Goal: Information Seeking & Learning: Learn about a topic

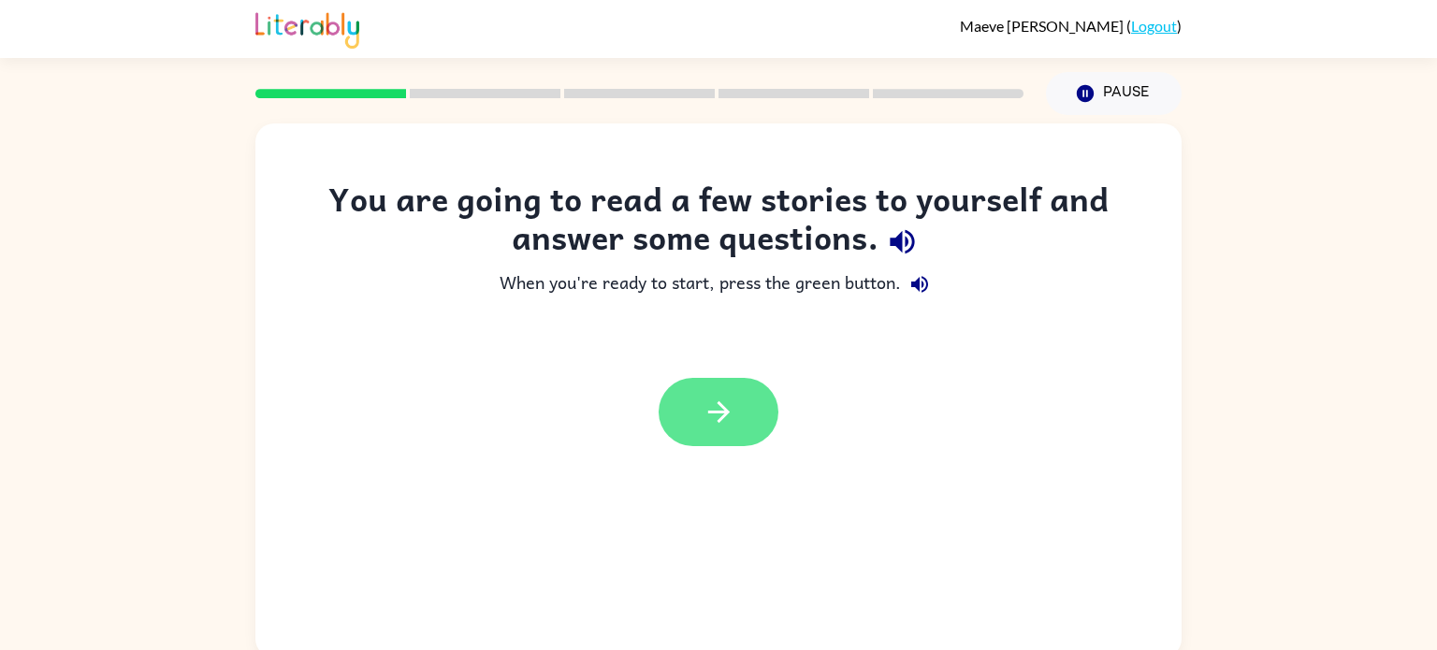
click at [748, 419] on button "button" at bounding box center [719, 412] width 120 height 68
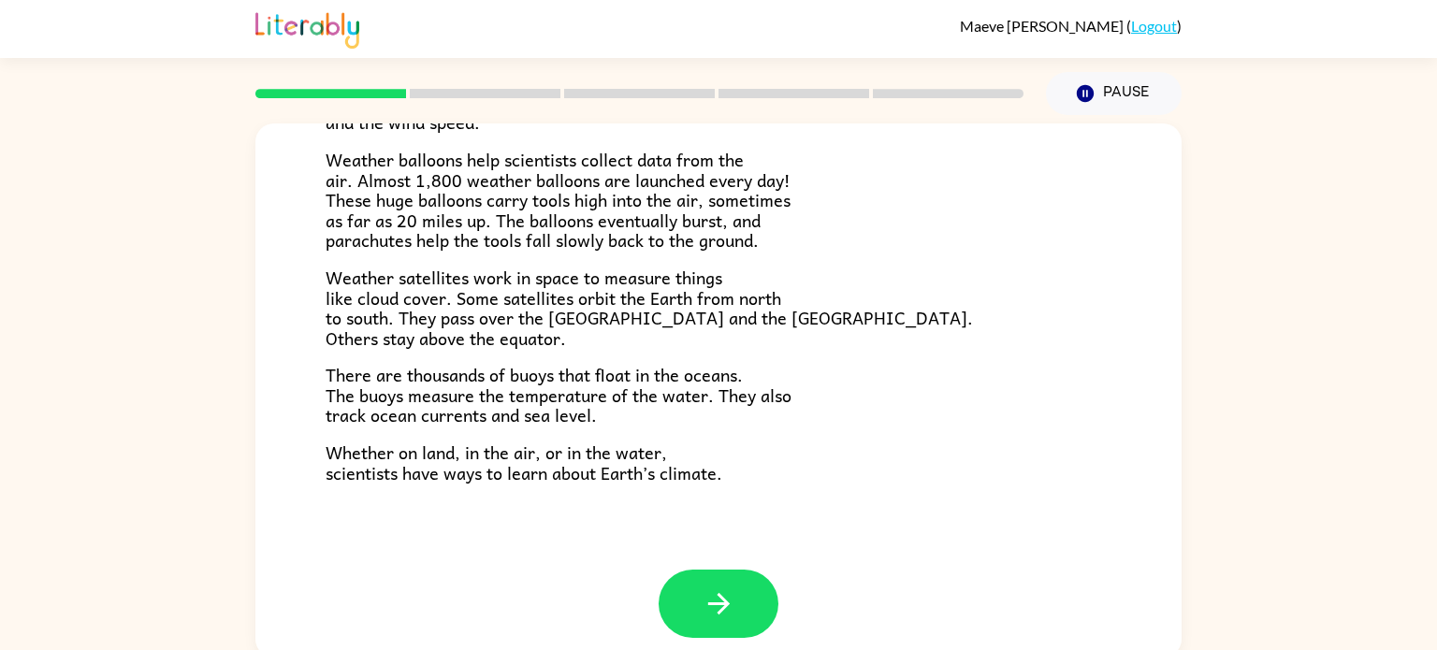
scroll to position [523, 0]
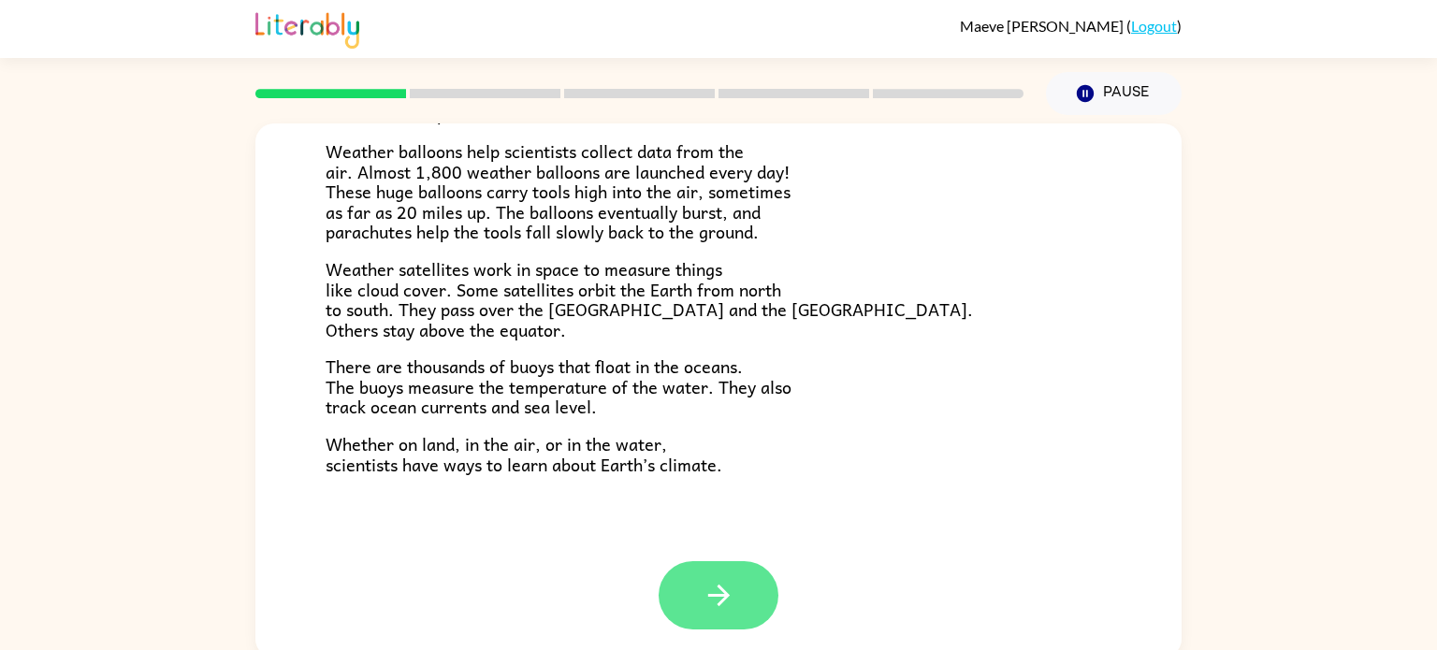
click at [732, 613] on button "button" at bounding box center [719, 595] width 120 height 68
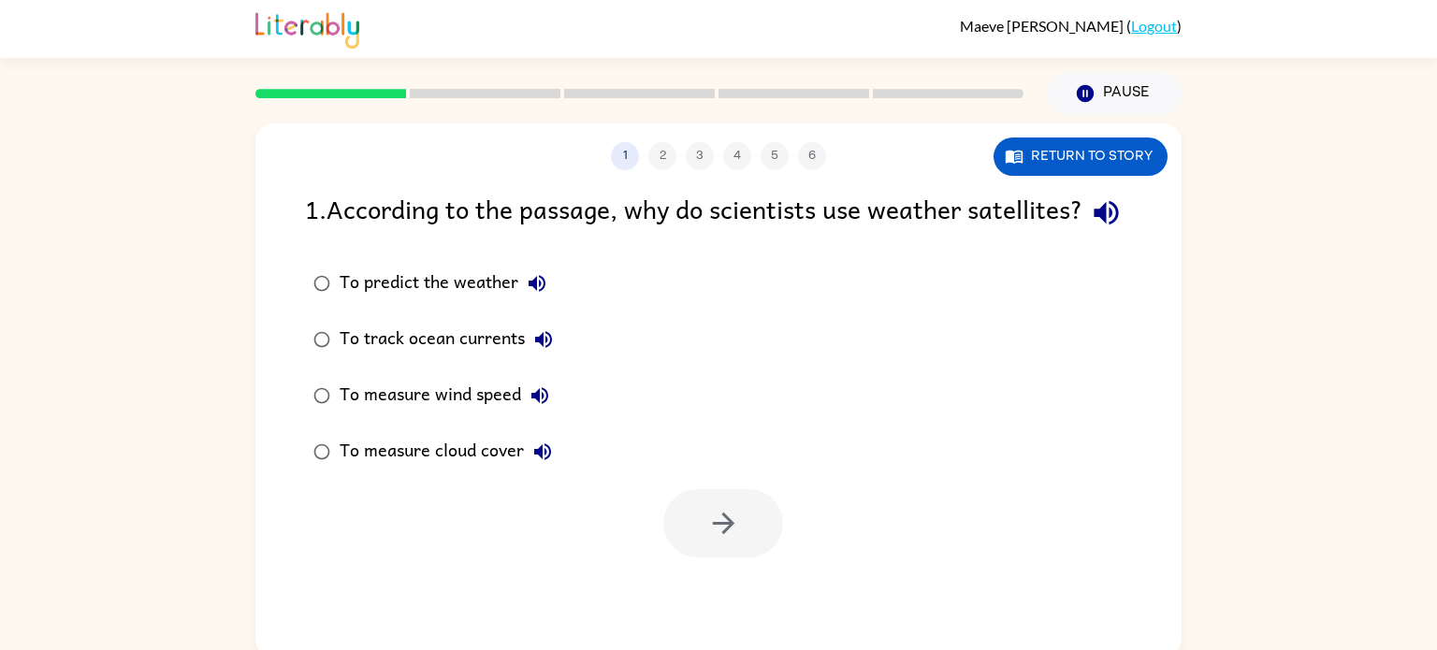
scroll to position [0, 0]
click at [381, 471] on div "To measure cloud cover" at bounding box center [451, 451] width 222 height 37
click at [689, 558] on button "button" at bounding box center [723, 523] width 120 height 68
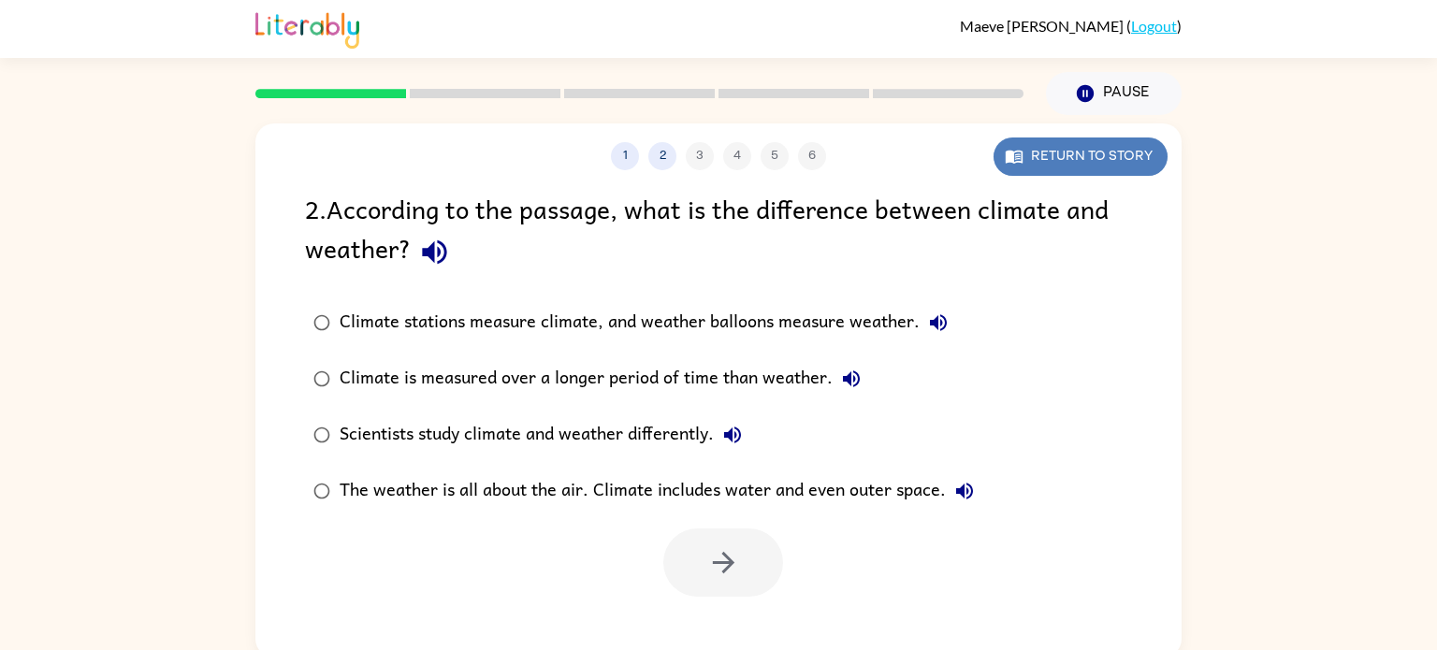
click at [1036, 148] on button "Return to story" at bounding box center [1081, 157] width 174 height 38
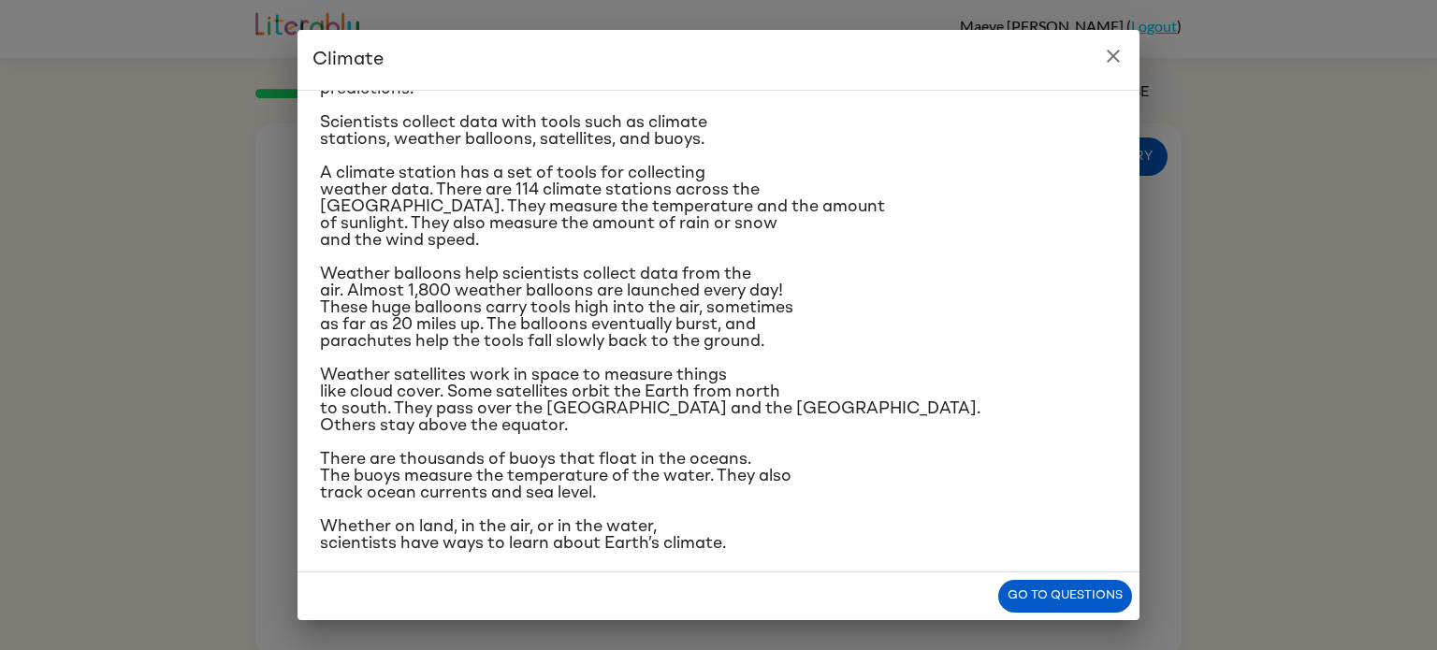
scroll to position [218, 0]
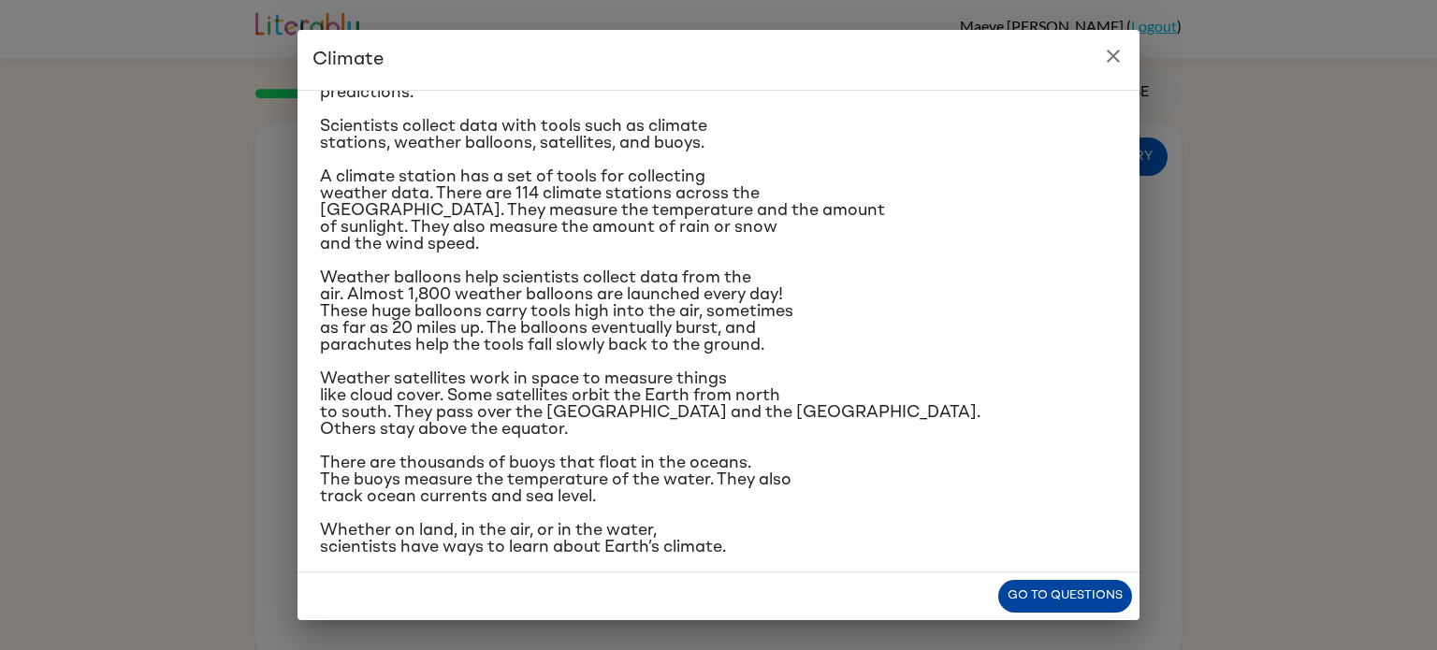
click at [1039, 598] on button "Go to questions" at bounding box center [1065, 596] width 134 height 33
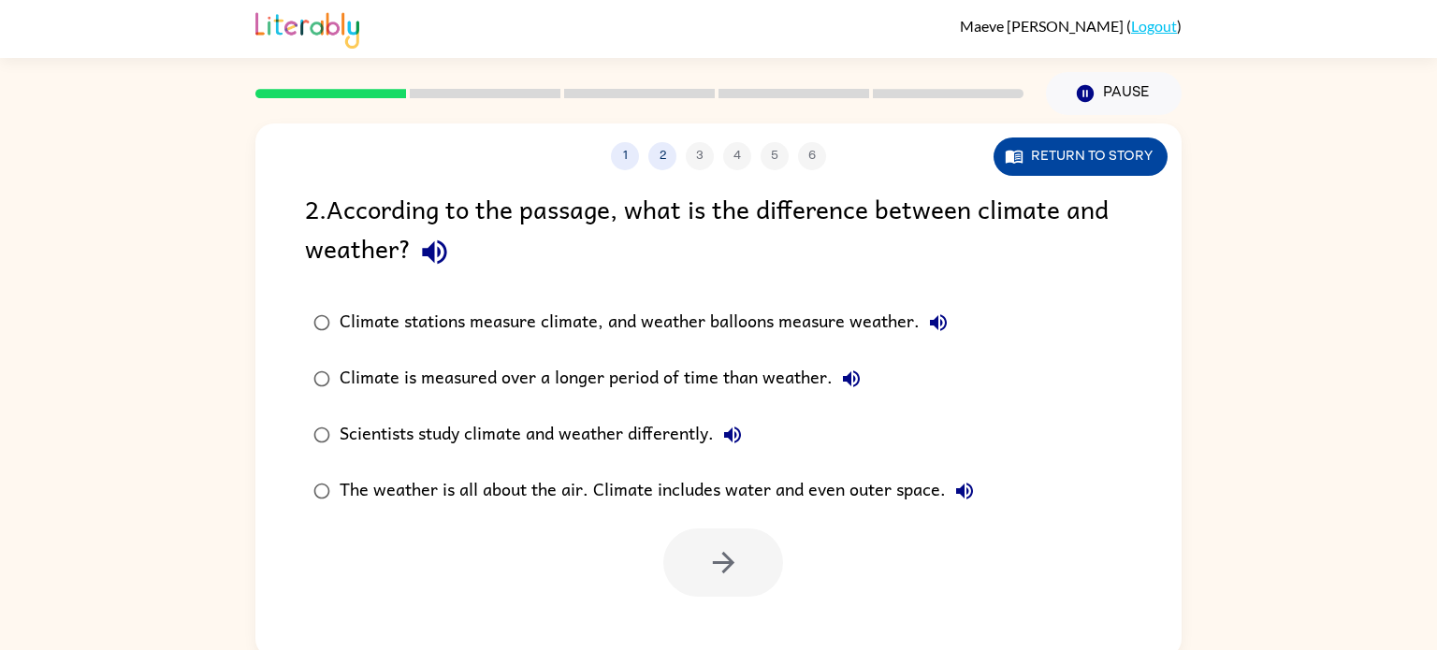
click at [1113, 158] on button "Return to story" at bounding box center [1081, 157] width 174 height 38
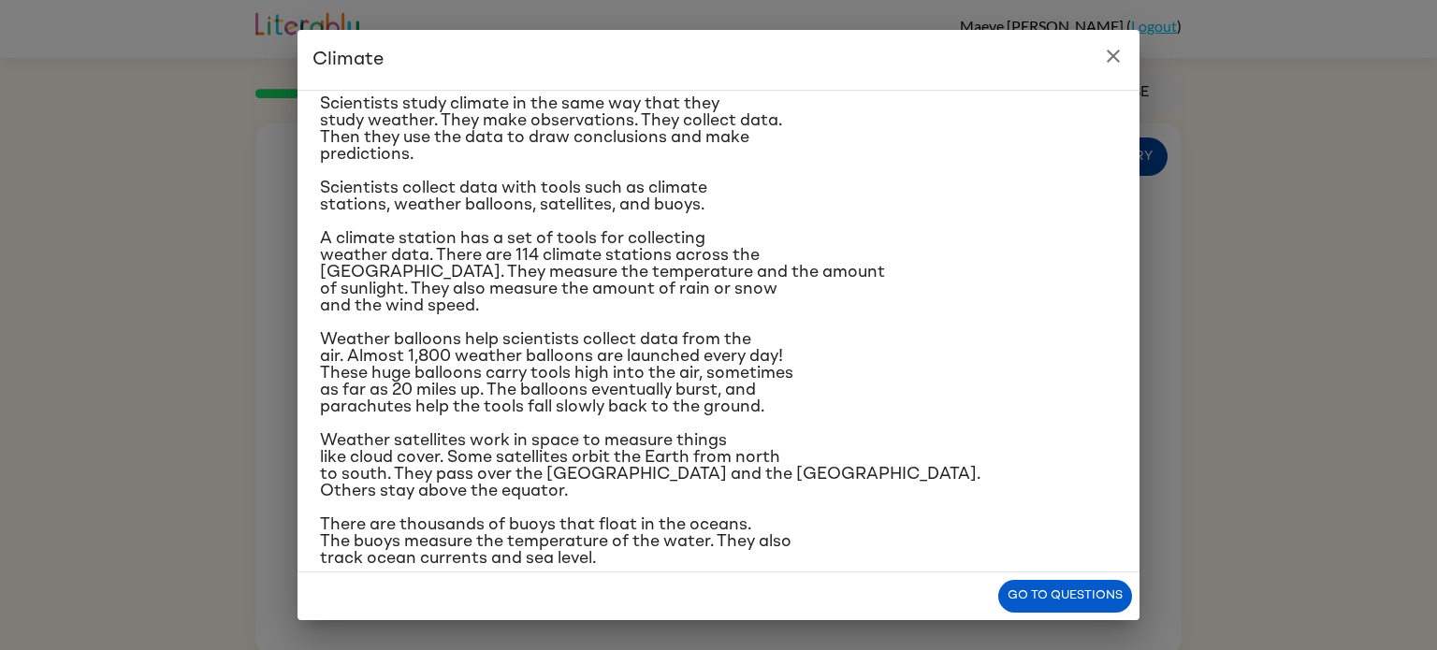
scroll to position [154, 0]
click at [1059, 599] on button "Go to questions" at bounding box center [1065, 596] width 134 height 33
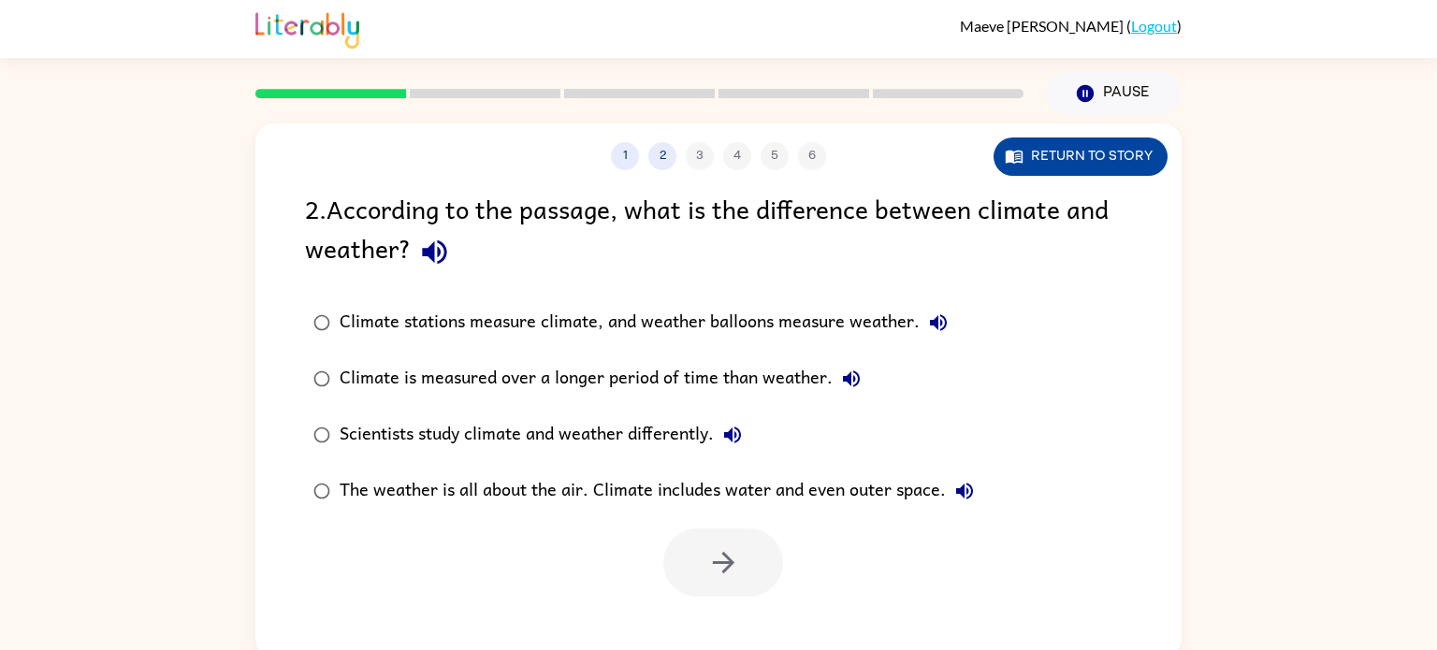
click at [1111, 155] on button "Return to story" at bounding box center [1081, 157] width 174 height 38
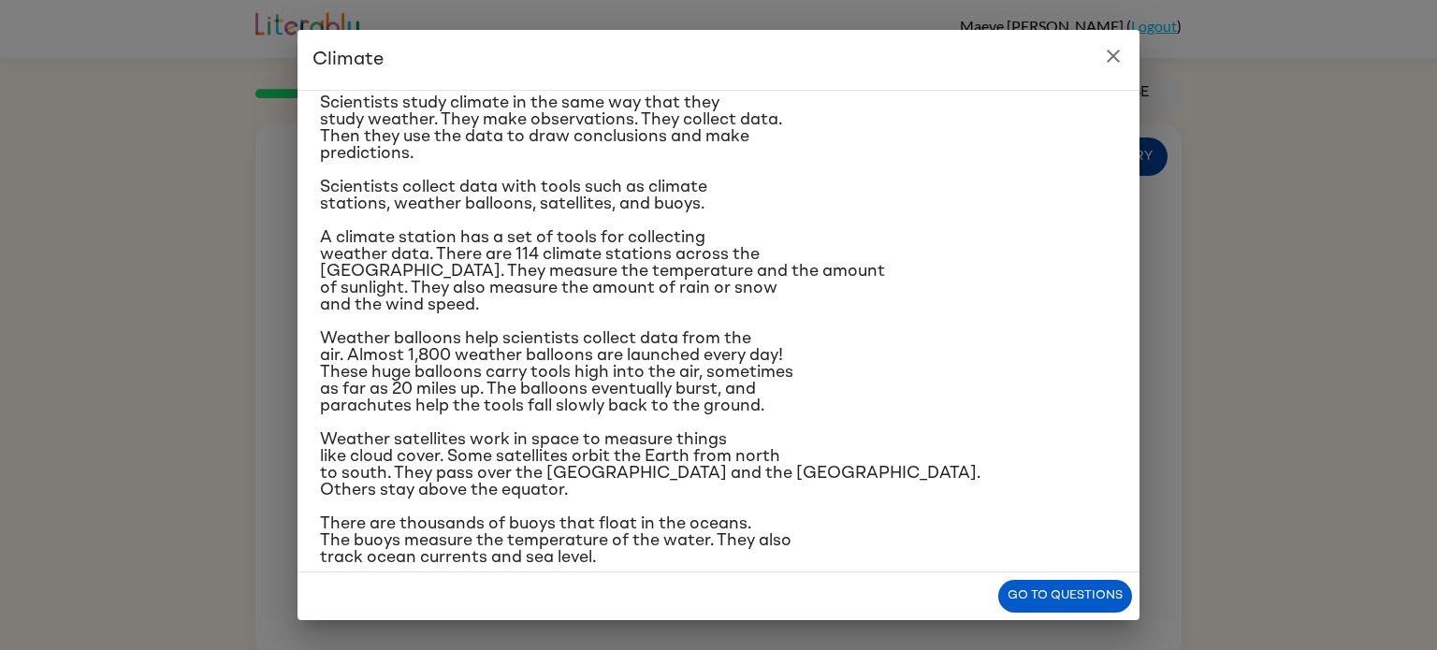
scroll to position [157, 0]
click at [1110, 605] on button "Go to questions" at bounding box center [1065, 596] width 134 height 33
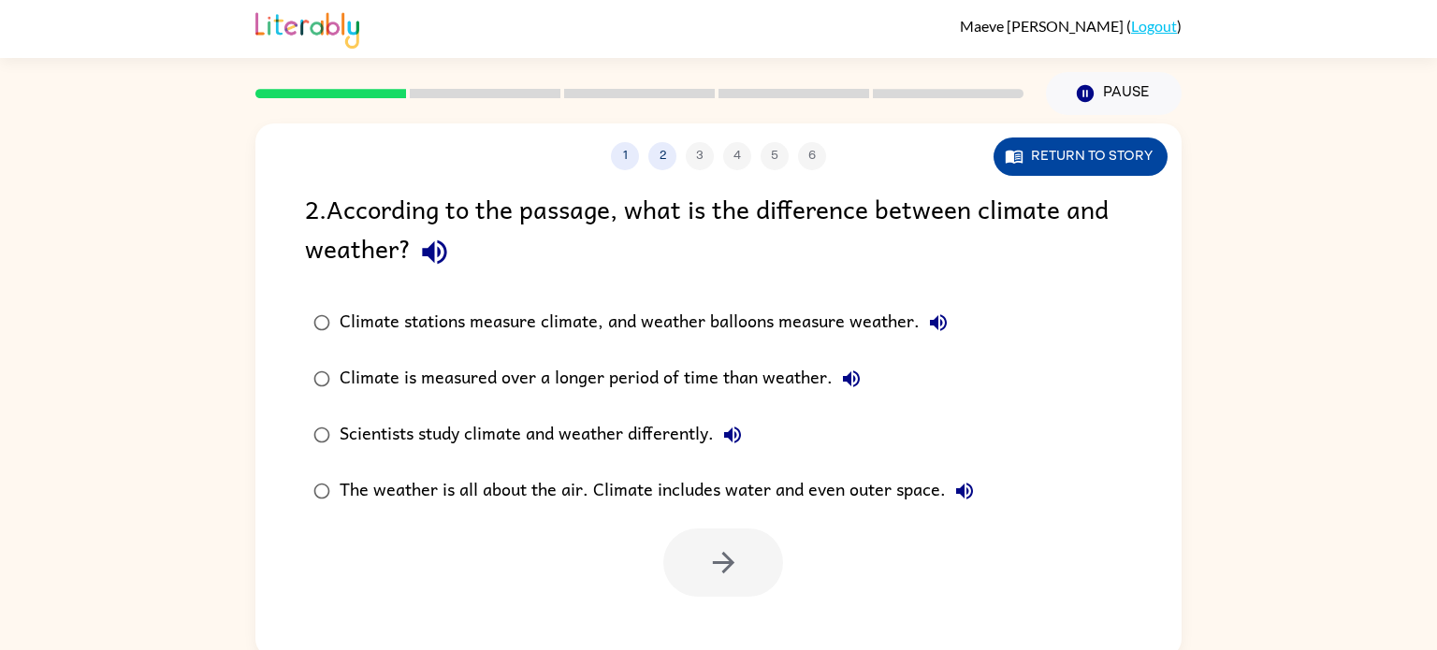
click at [1044, 157] on button "Return to story" at bounding box center [1081, 157] width 174 height 38
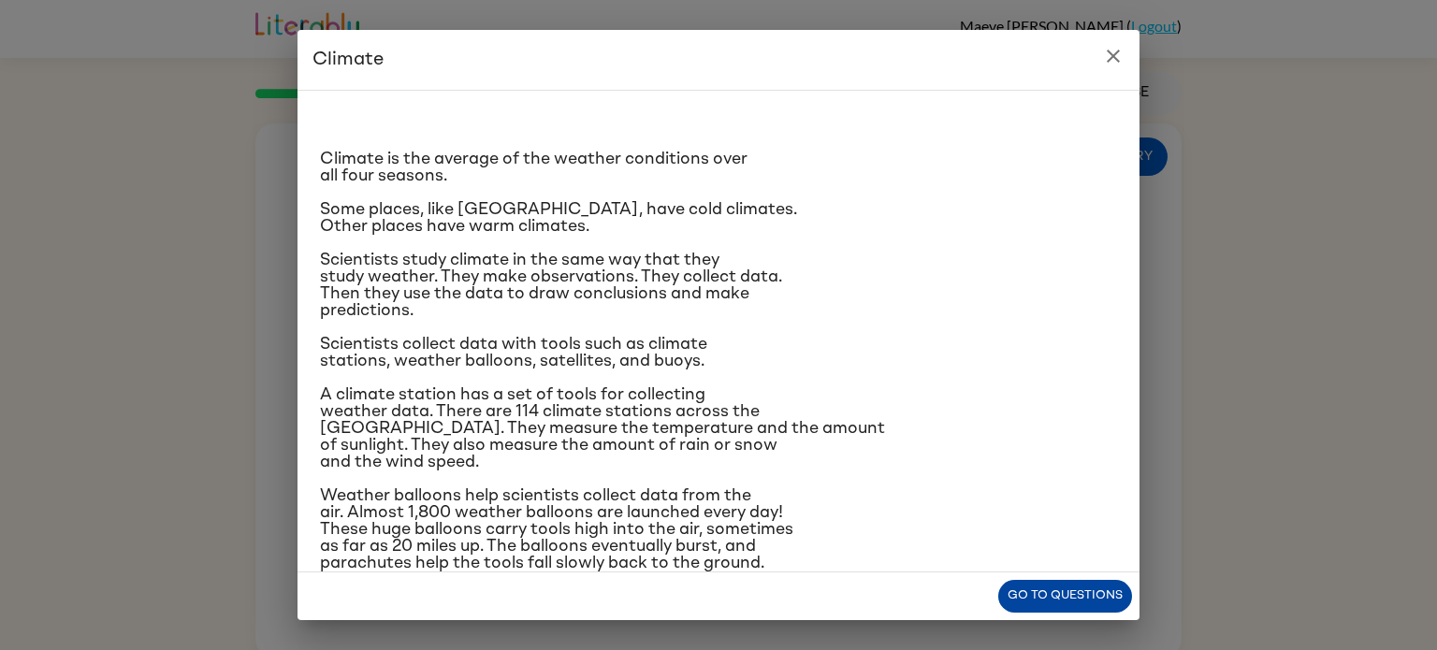
click at [1014, 599] on button "Go to questions" at bounding box center [1065, 596] width 134 height 33
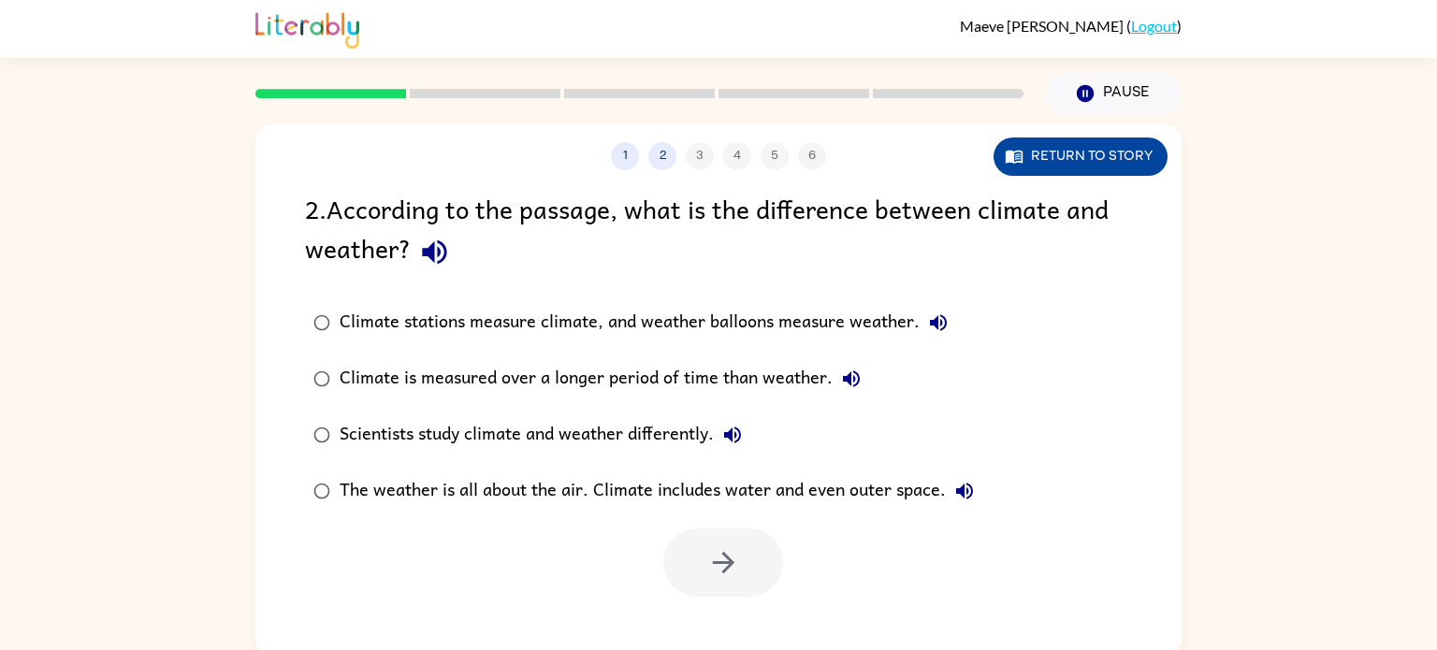
click at [1115, 159] on button "Return to story" at bounding box center [1081, 157] width 174 height 38
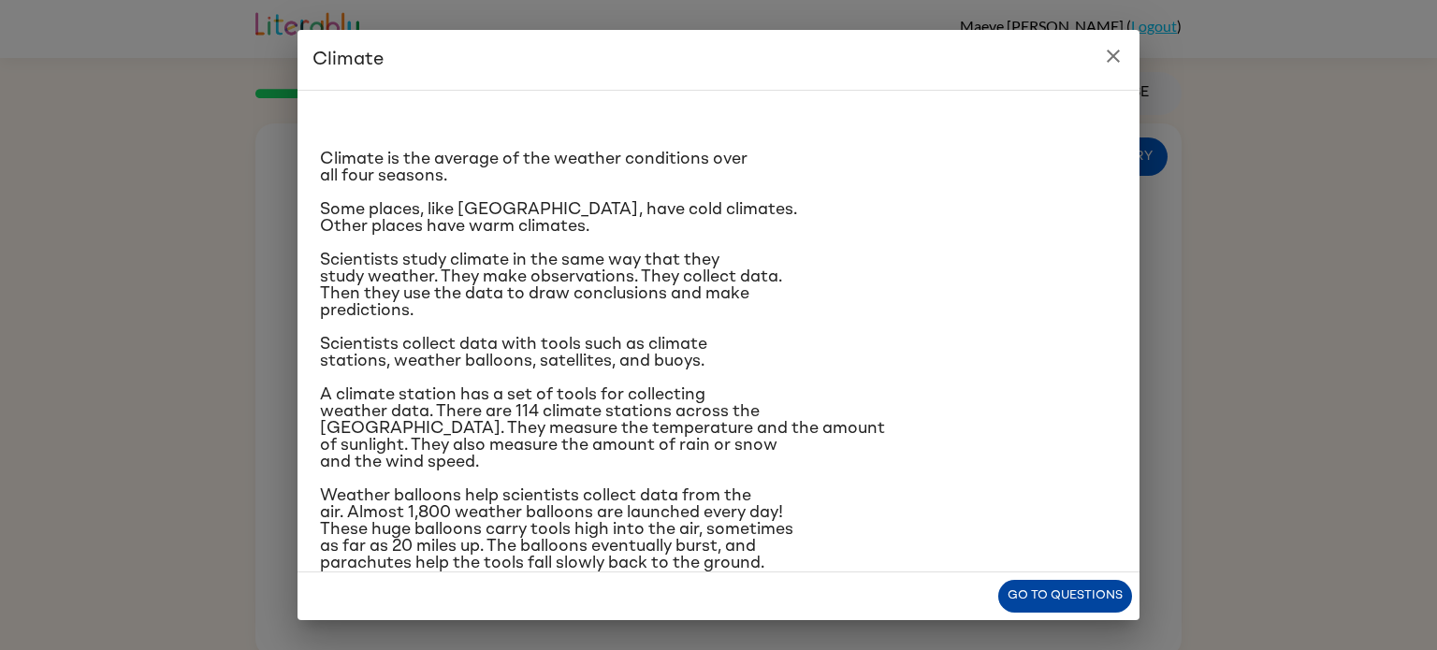
click at [1095, 601] on button "Go to questions" at bounding box center [1065, 596] width 134 height 33
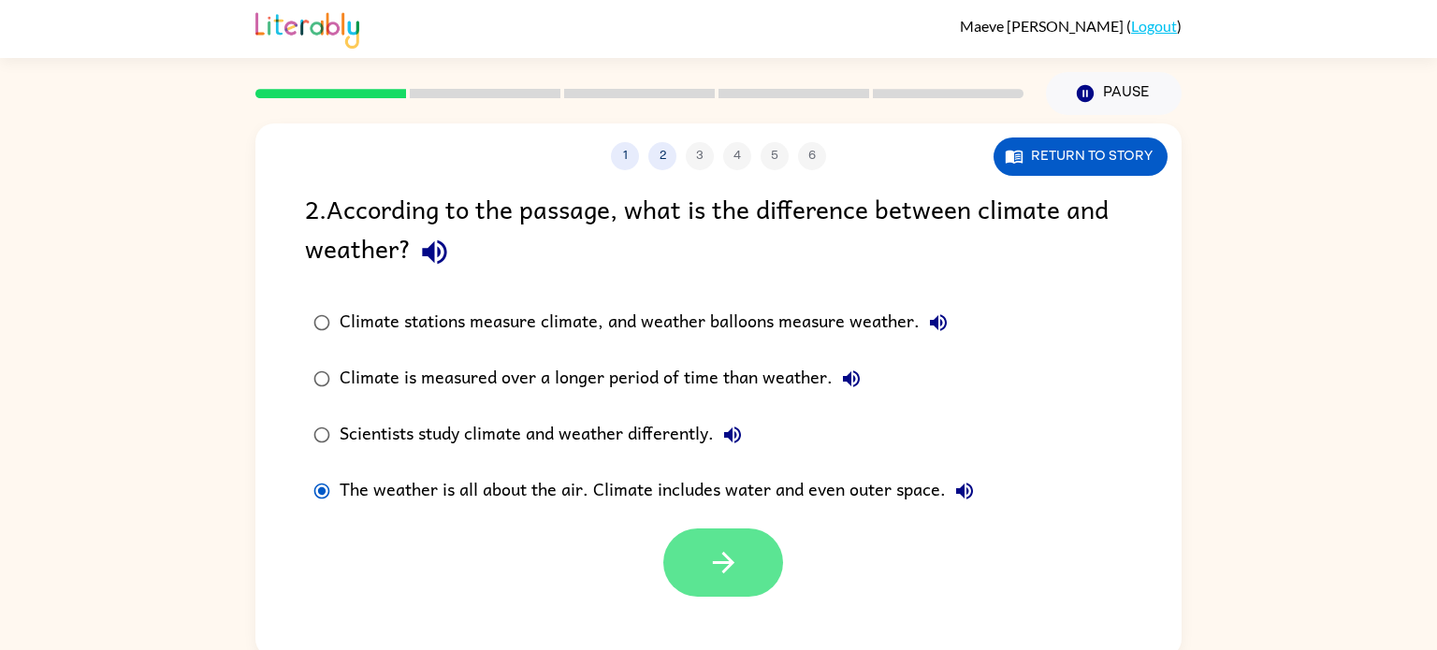
click at [745, 573] on button "button" at bounding box center [723, 563] width 120 height 68
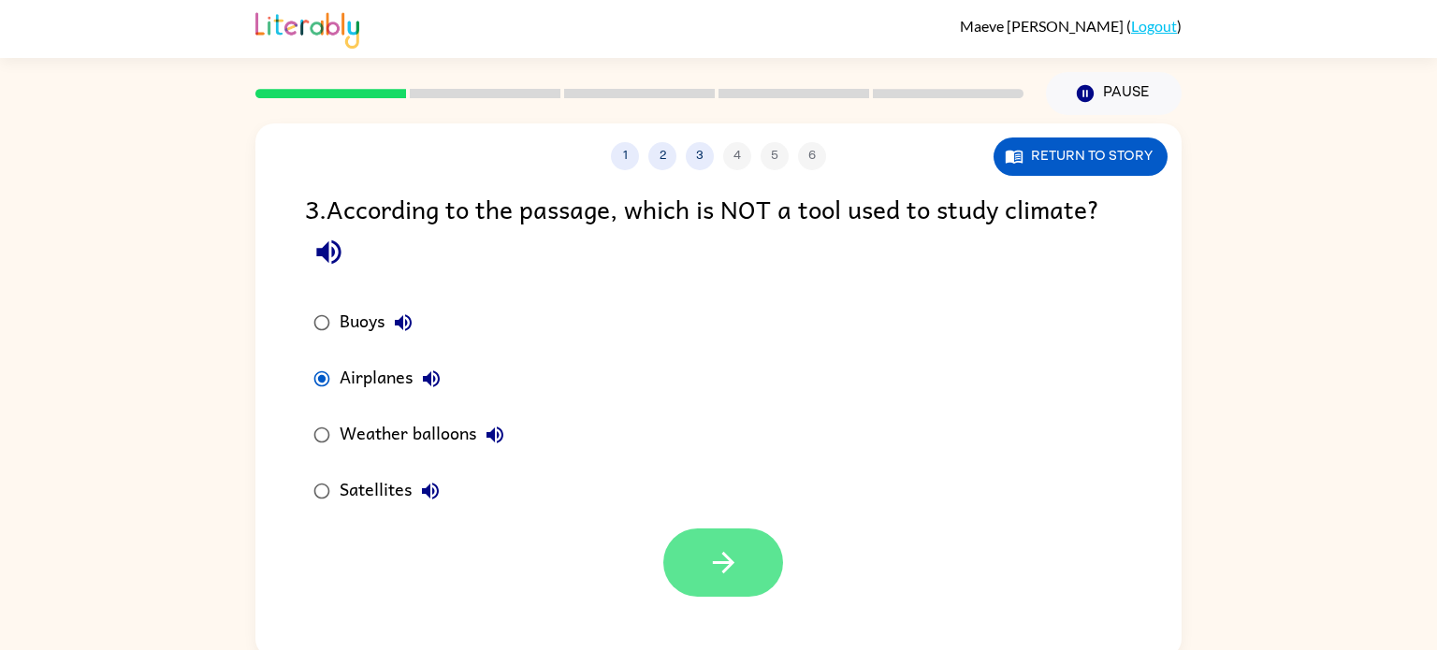
click at [714, 569] on icon "button" at bounding box center [723, 562] width 33 height 33
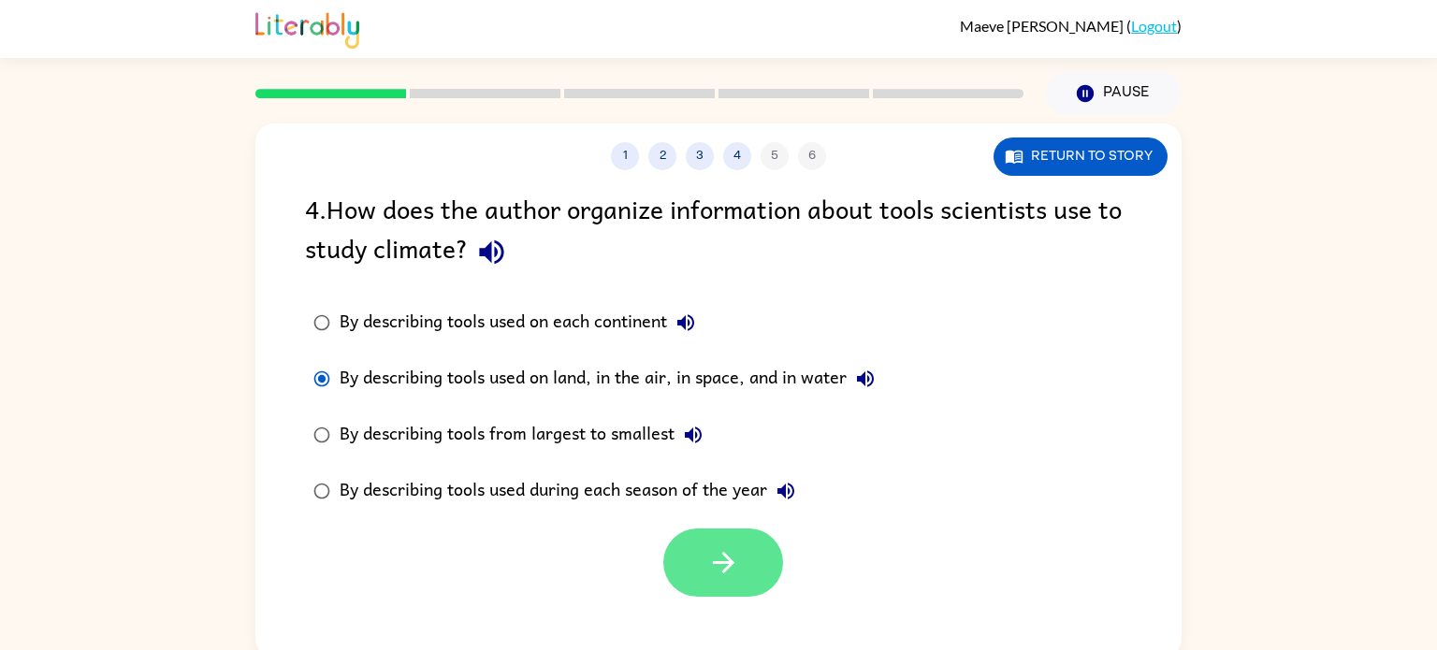
click at [715, 536] on button "button" at bounding box center [723, 563] width 120 height 68
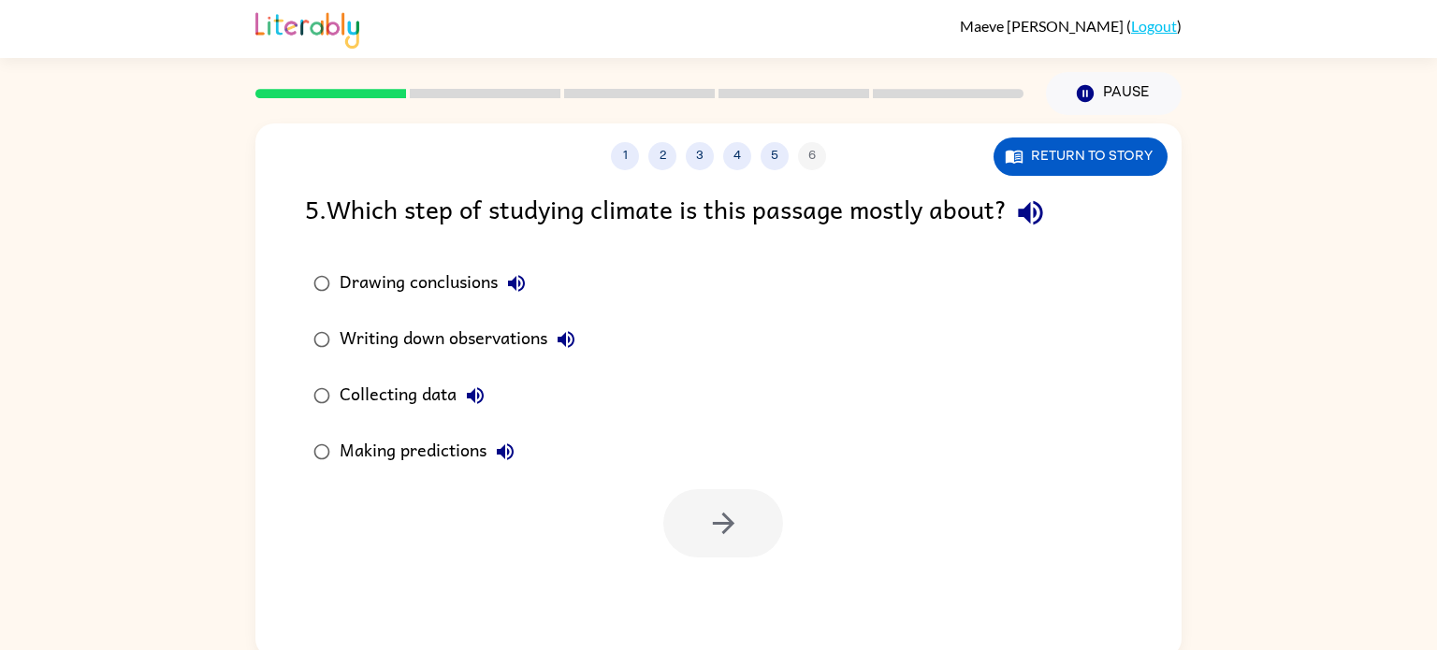
click at [340, 394] on div "Collecting data" at bounding box center [417, 395] width 154 height 37
click at [712, 524] on icon "button" at bounding box center [723, 524] width 22 height 22
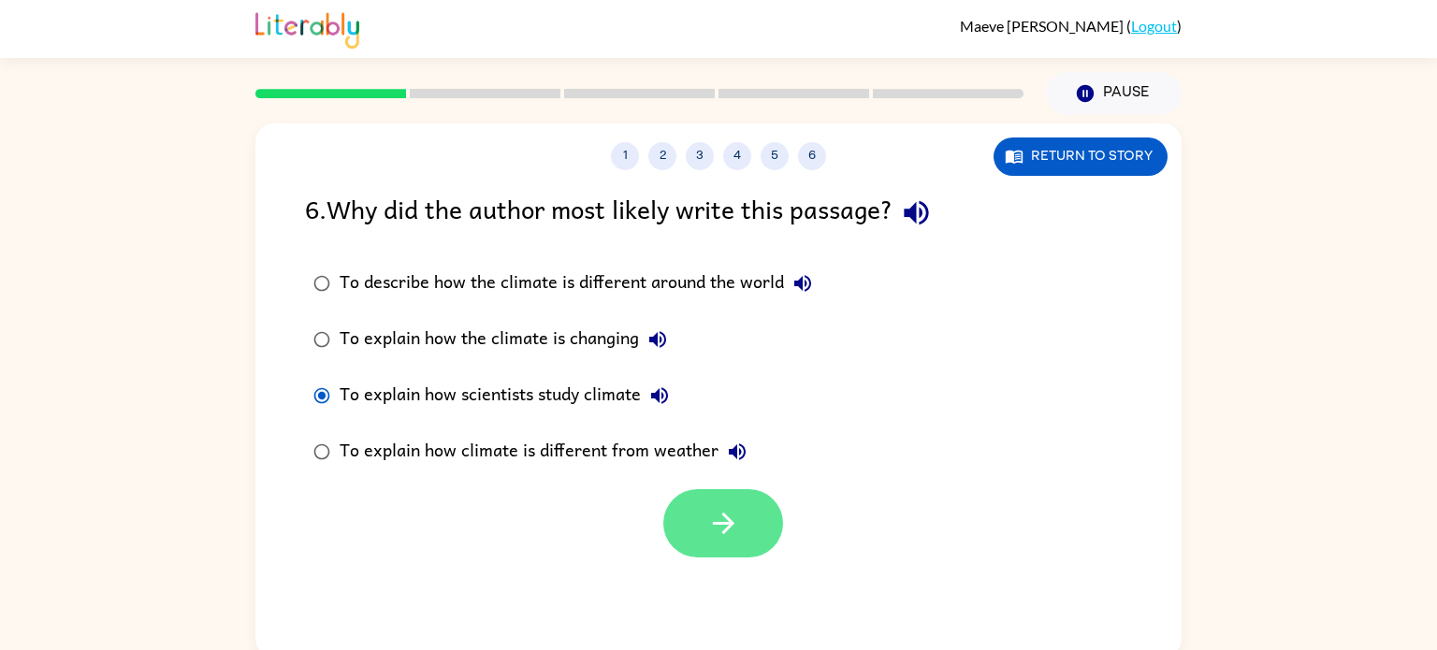
click at [711, 511] on icon "button" at bounding box center [723, 523] width 33 height 33
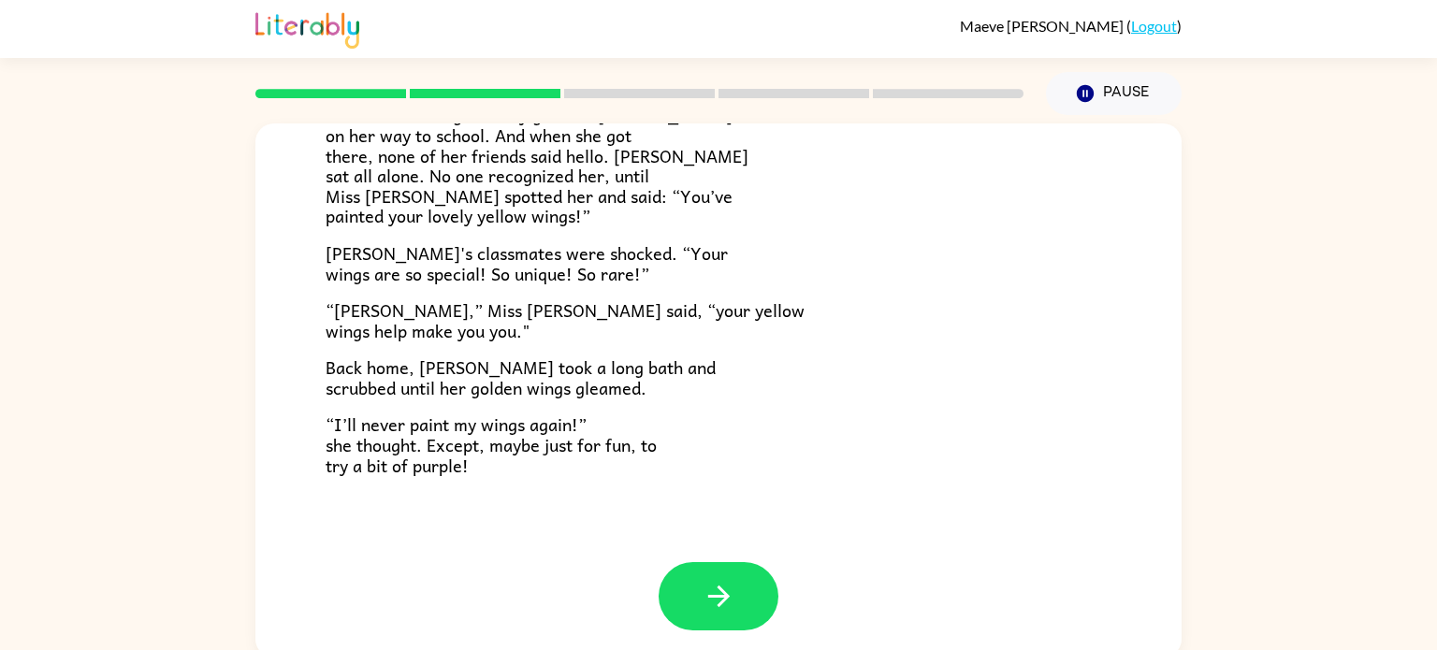
scroll to position [523, 0]
click at [721, 609] on icon "button" at bounding box center [719, 595] width 33 height 33
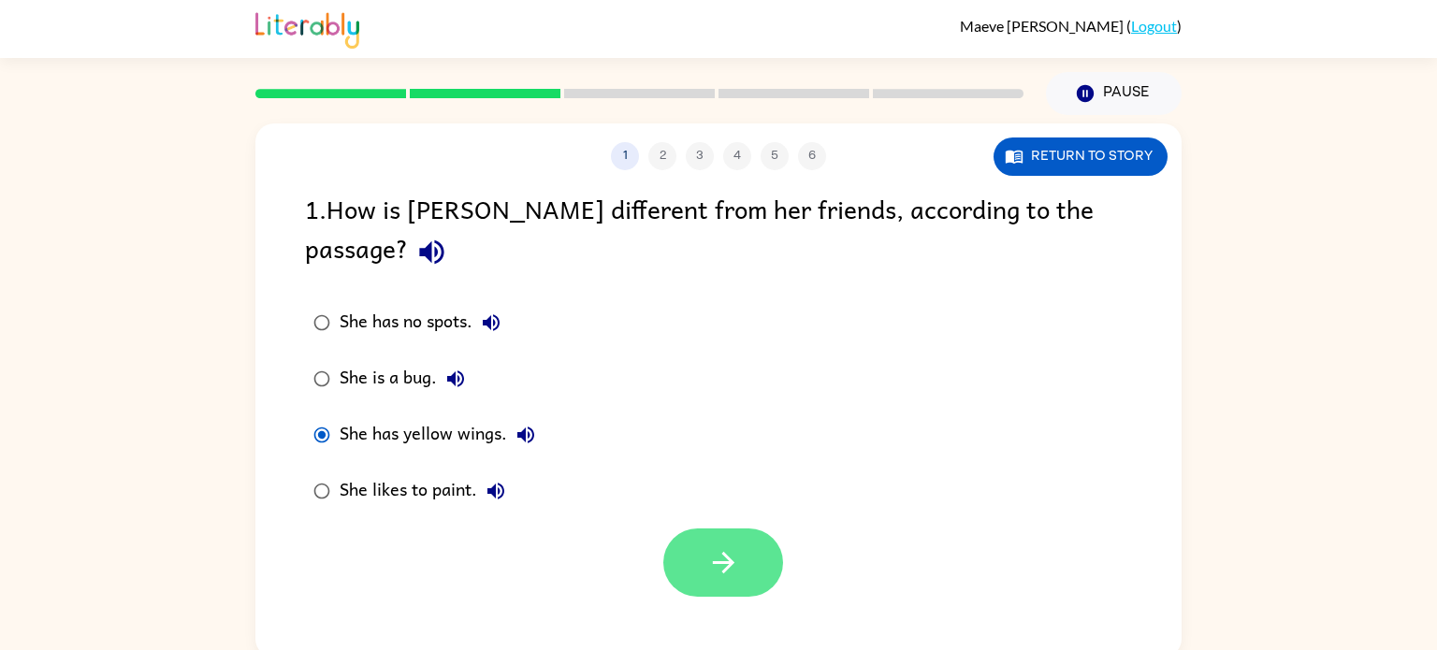
click at [678, 529] on button "button" at bounding box center [723, 563] width 120 height 68
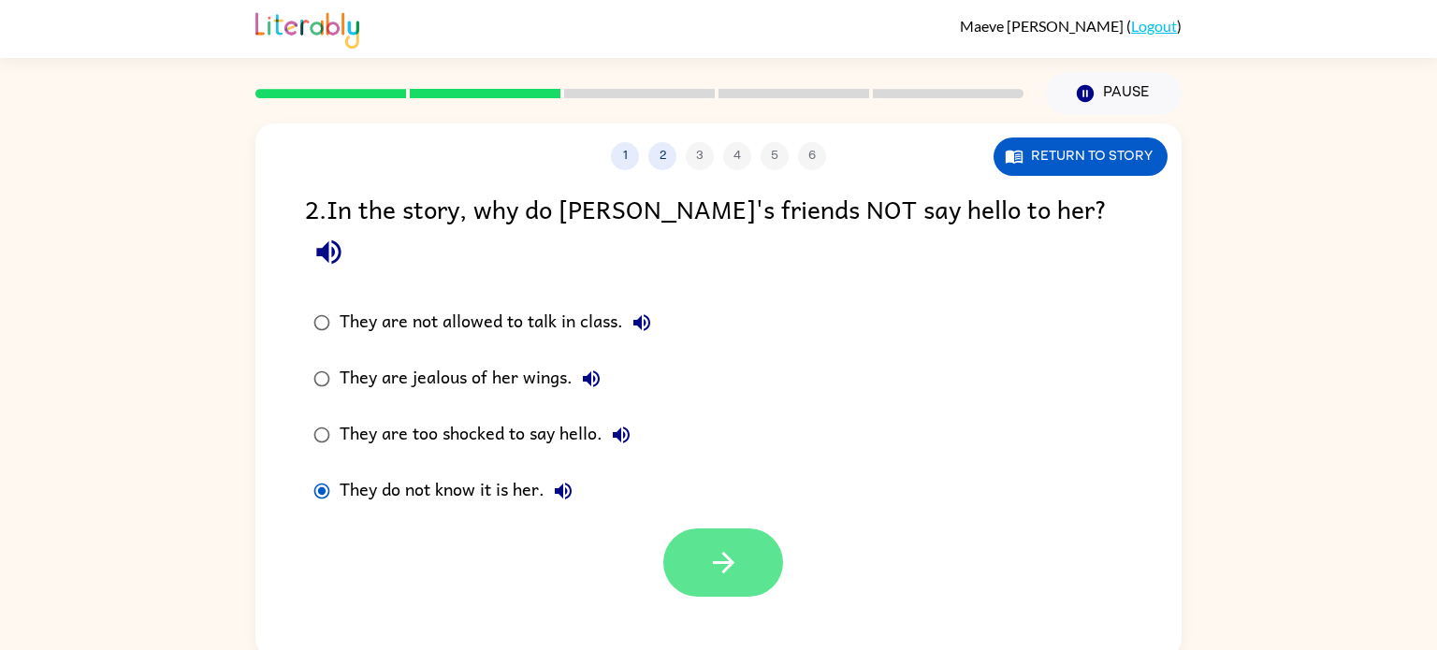
click at [724, 552] on icon "button" at bounding box center [723, 563] width 22 height 22
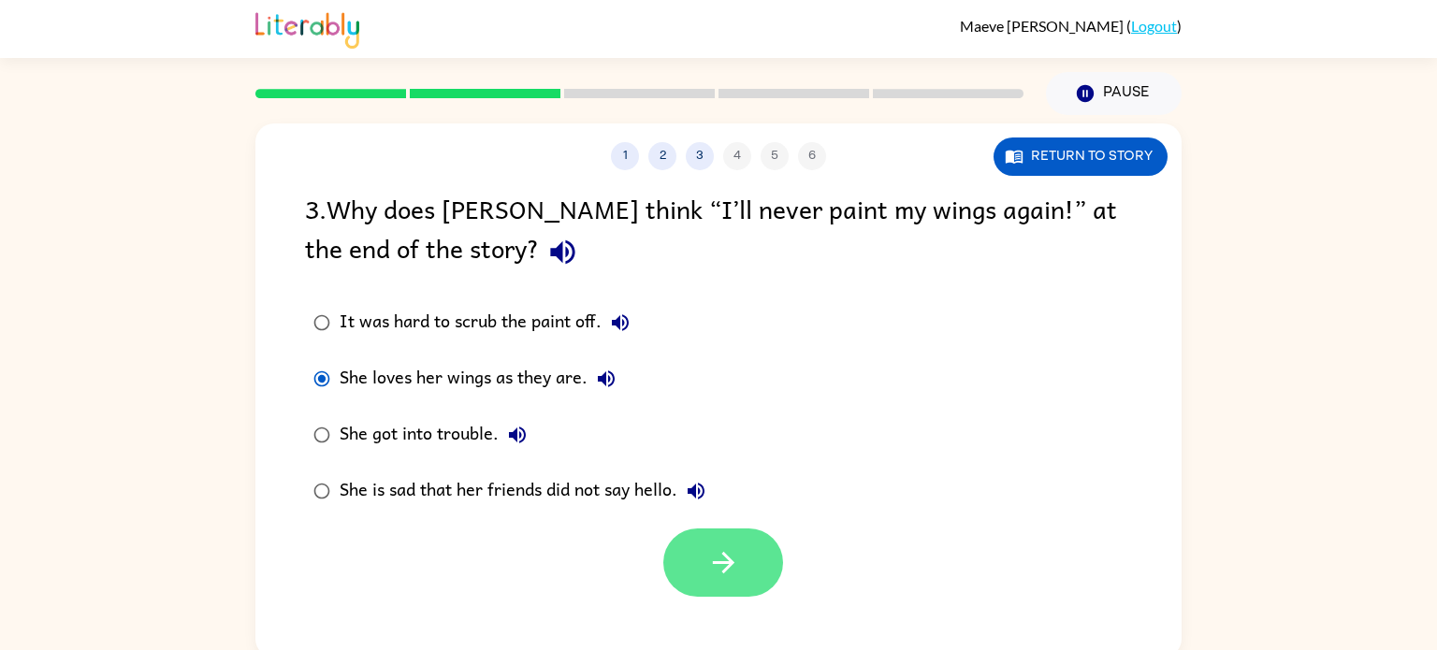
click at [727, 565] on icon "button" at bounding box center [723, 563] width 22 height 22
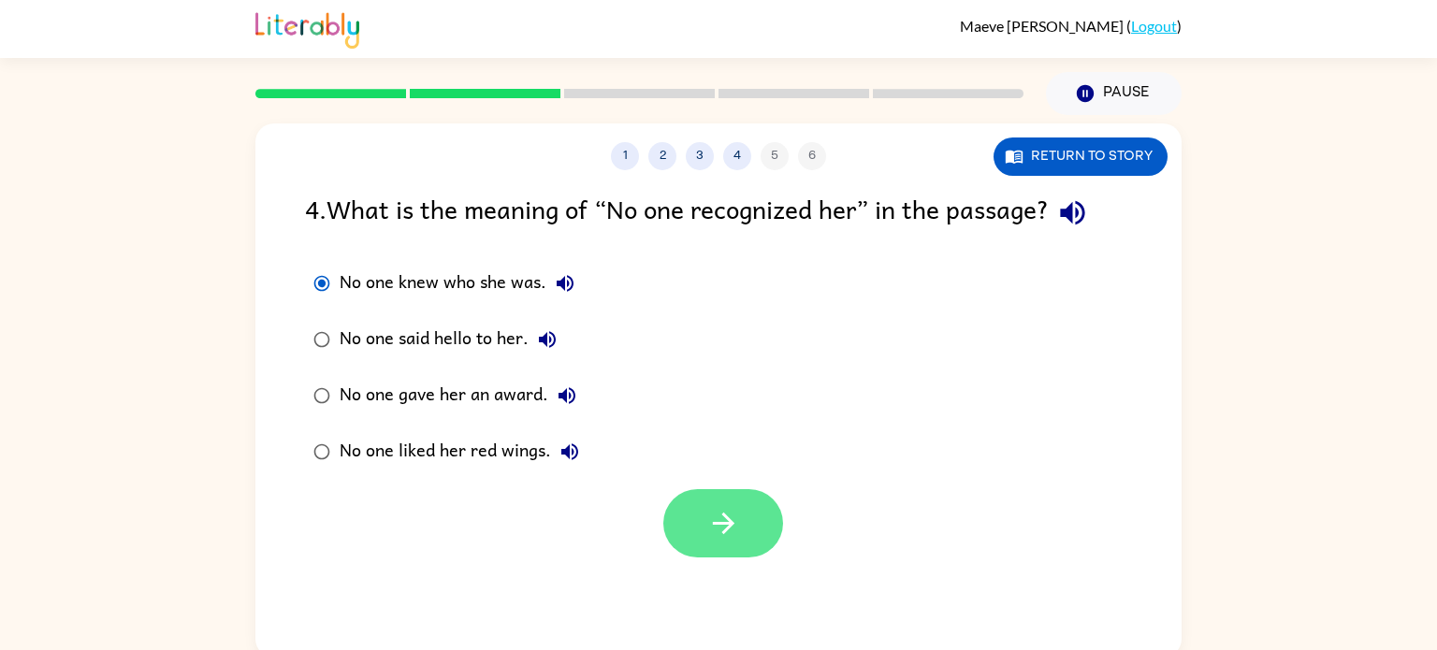
click at [729, 546] on button "button" at bounding box center [723, 523] width 120 height 68
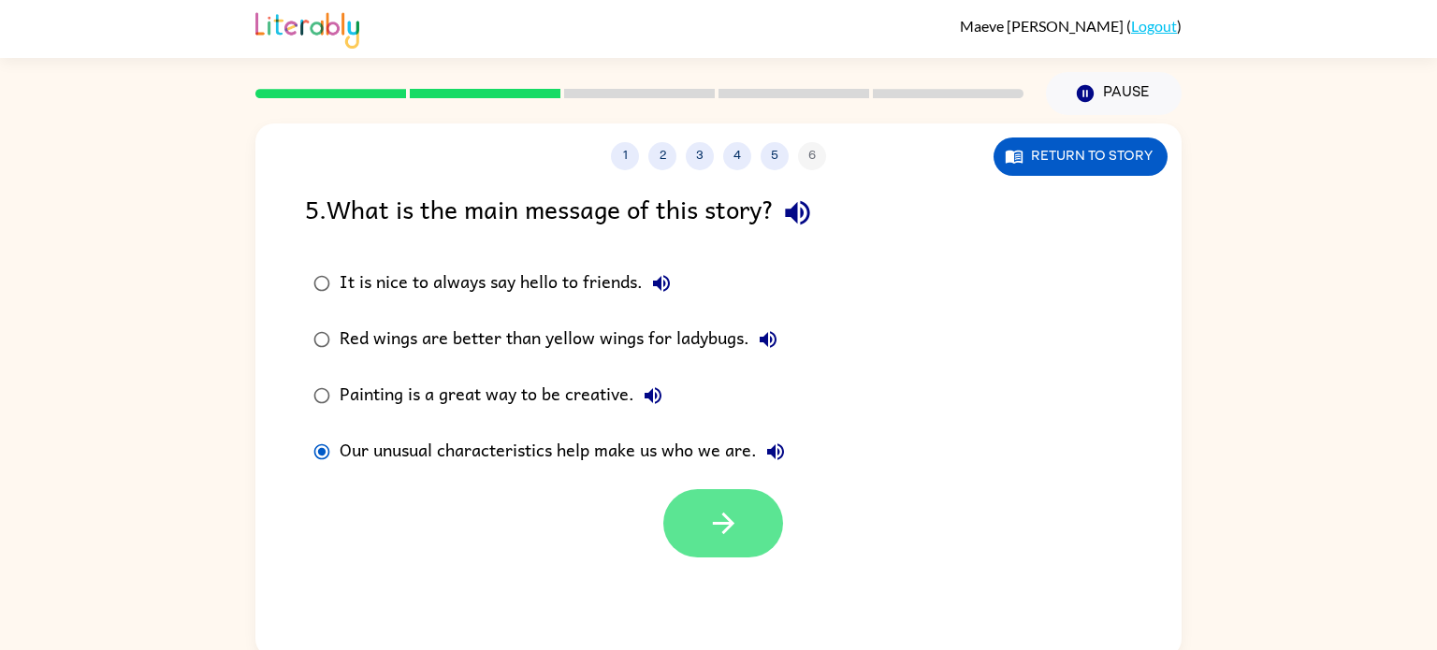
click at [733, 544] on button "button" at bounding box center [723, 523] width 120 height 68
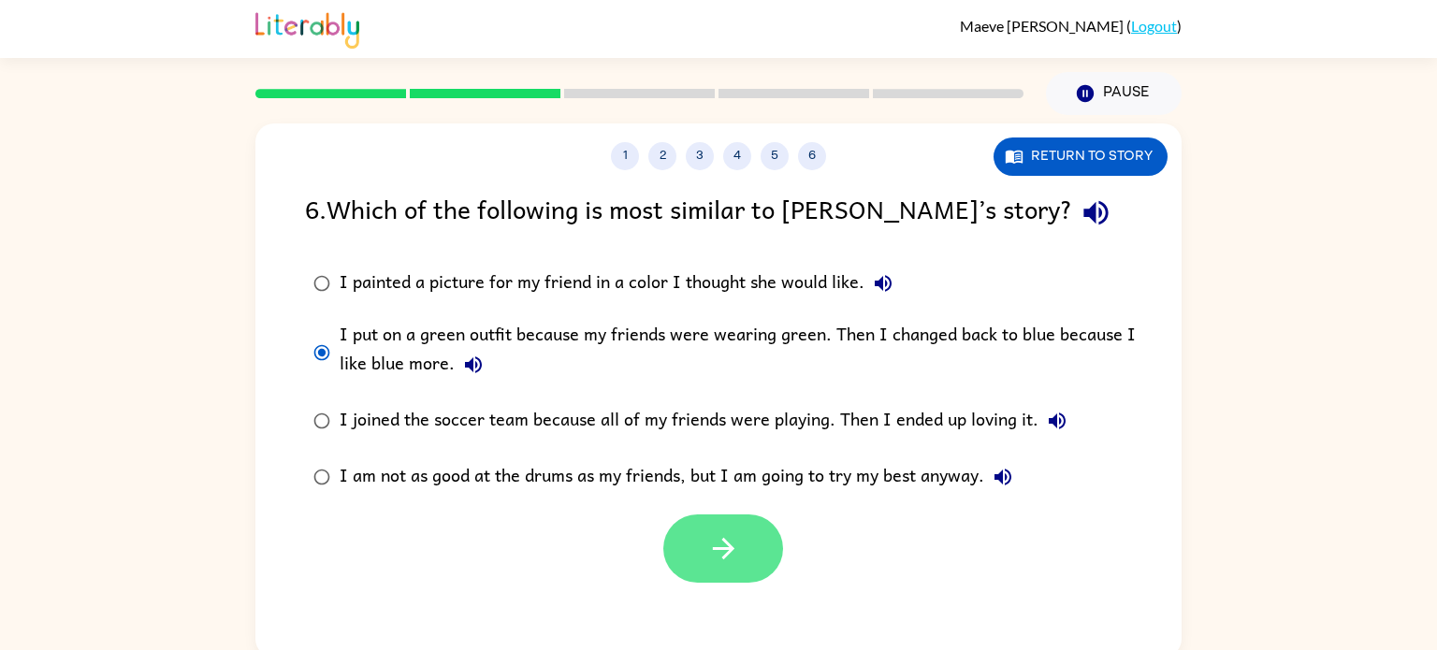
click at [707, 561] on icon "button" at bounding box center [723, 548] width 33 height 33
click at [734, 552] on div at bounding box center [723, 549] width 120 height 68
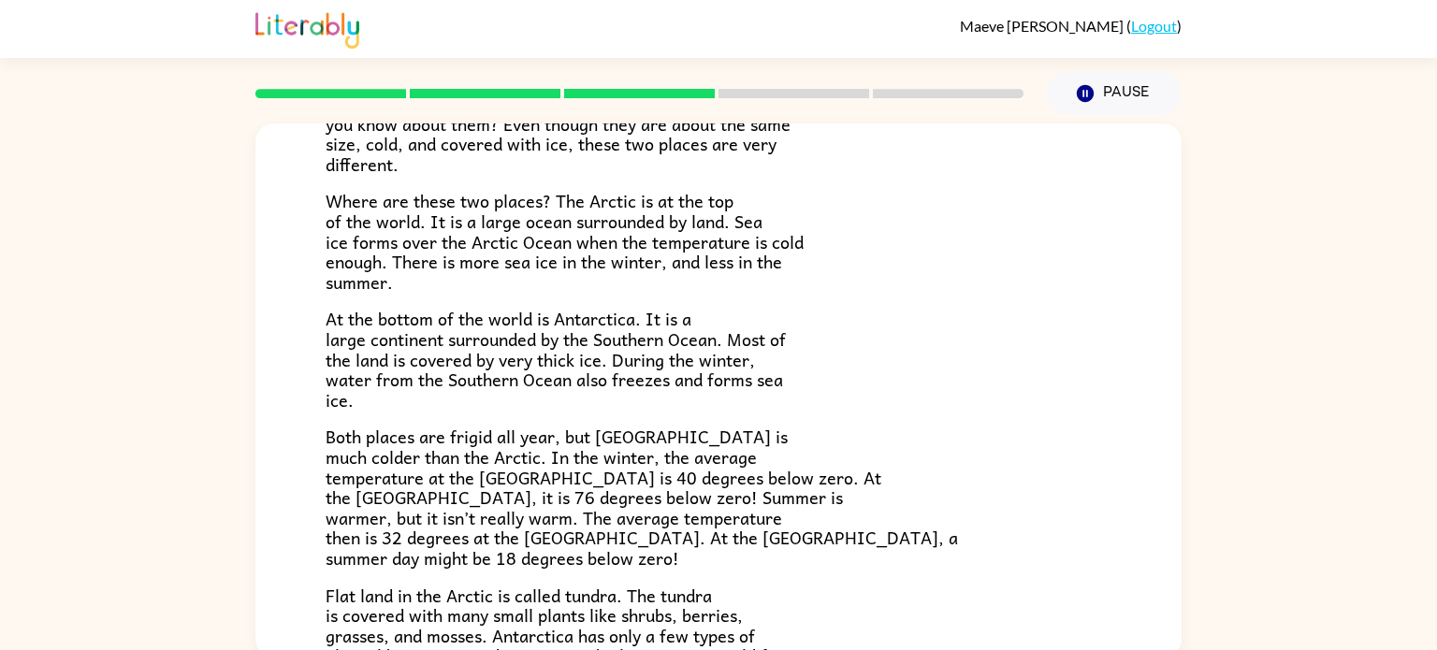
scroll to position [395, 0]
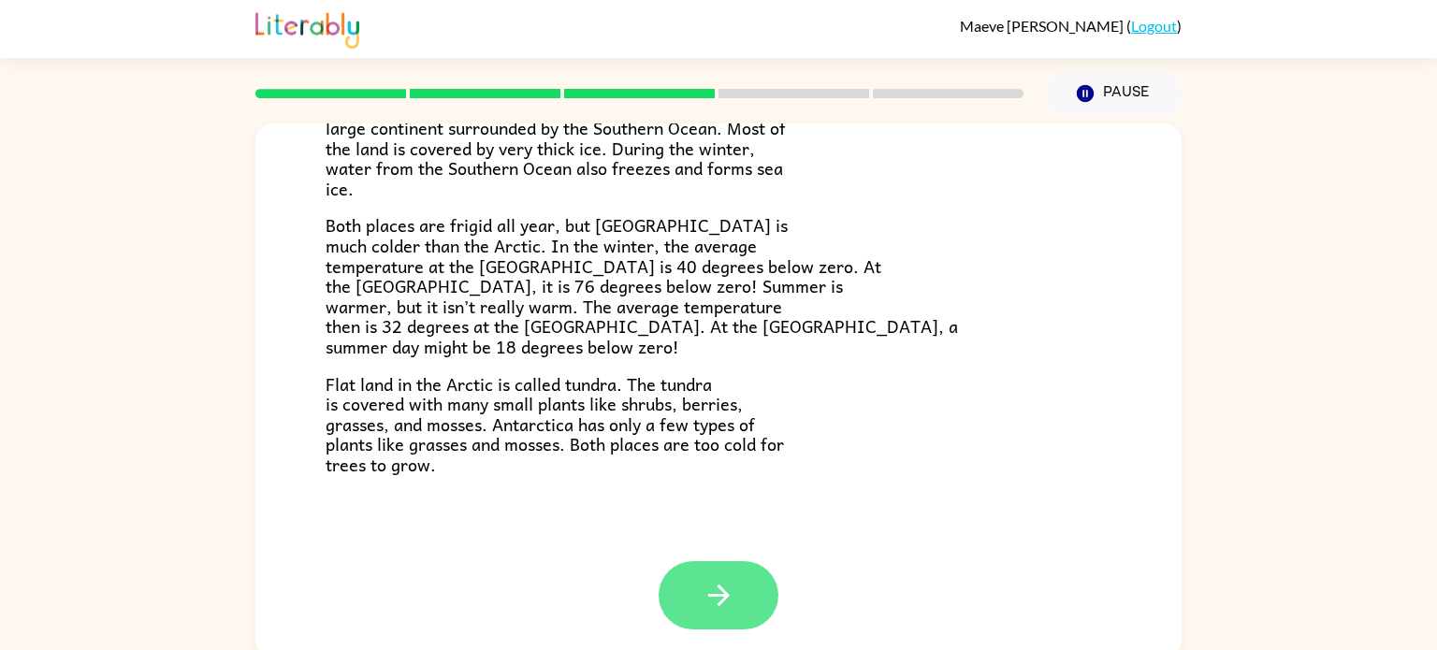
click at [733, 589] on icon "button" at bounding box center [719, 595] width 33 height 33
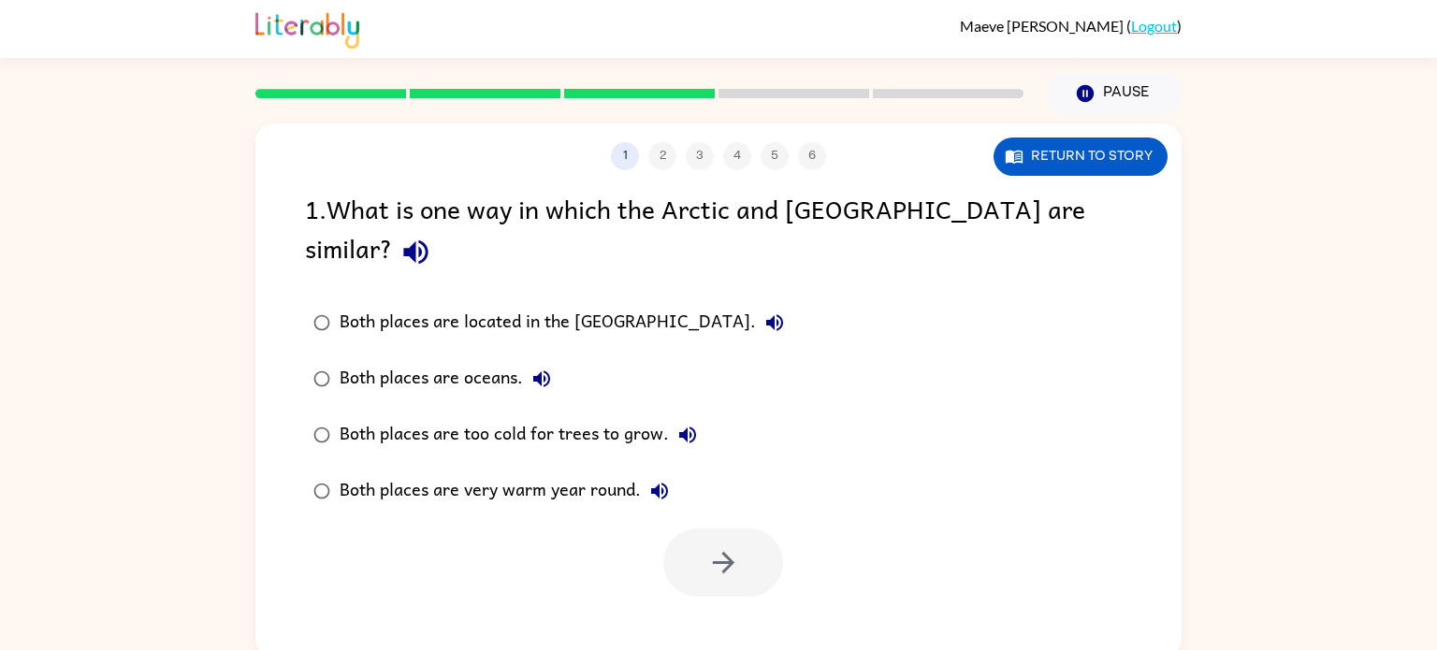
click at [438, 477] on label "Both places are very warm year round." at bounding box center [549, 491] width 508 height 56
click at [380, 521] on div at bounding box center [718, 558] width 926 height 78
click at [357, 519] on div at bounding box center [718, 558] width 926 height 78
click at [343, 536] on div at bounding box center [718, 558] width 926 height 78
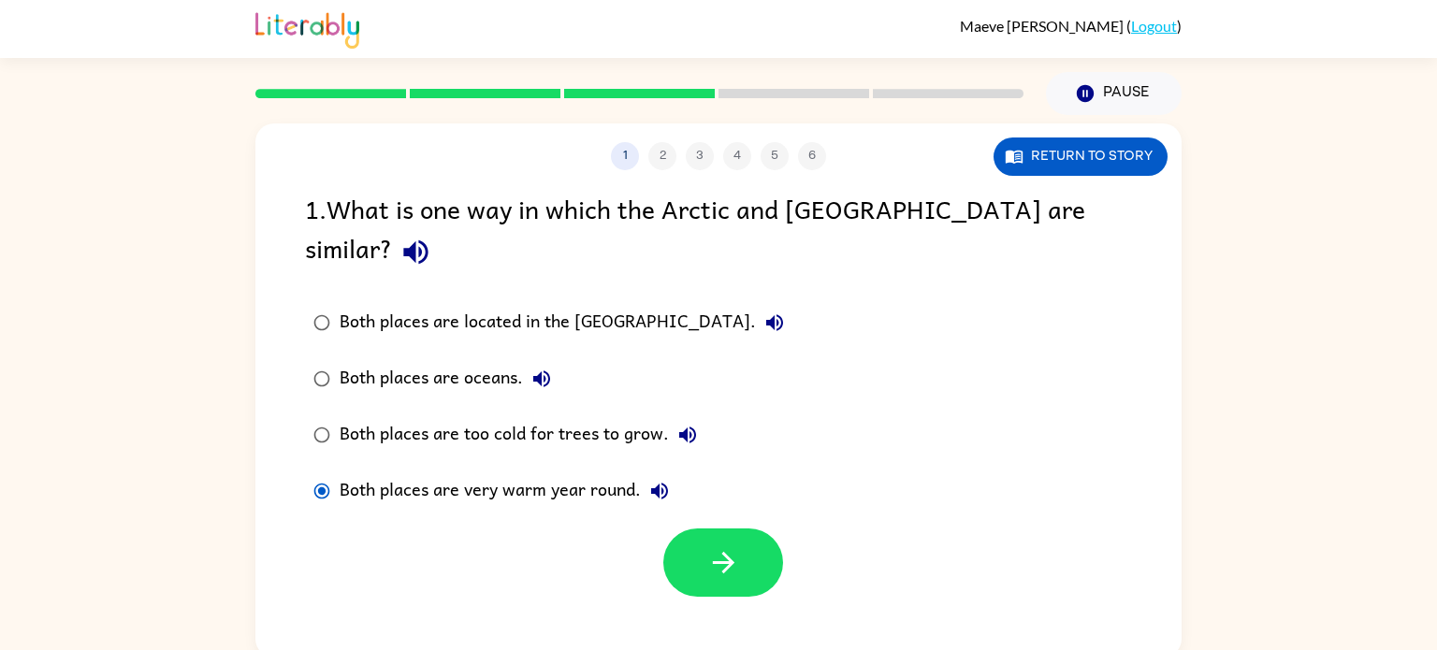
click at [326, 543] on div at bounding box center [718, 558] width 926 height 78
click at [1149, 162] on button "Return to story" at bounding box center [1081, 157] width 174 height 38
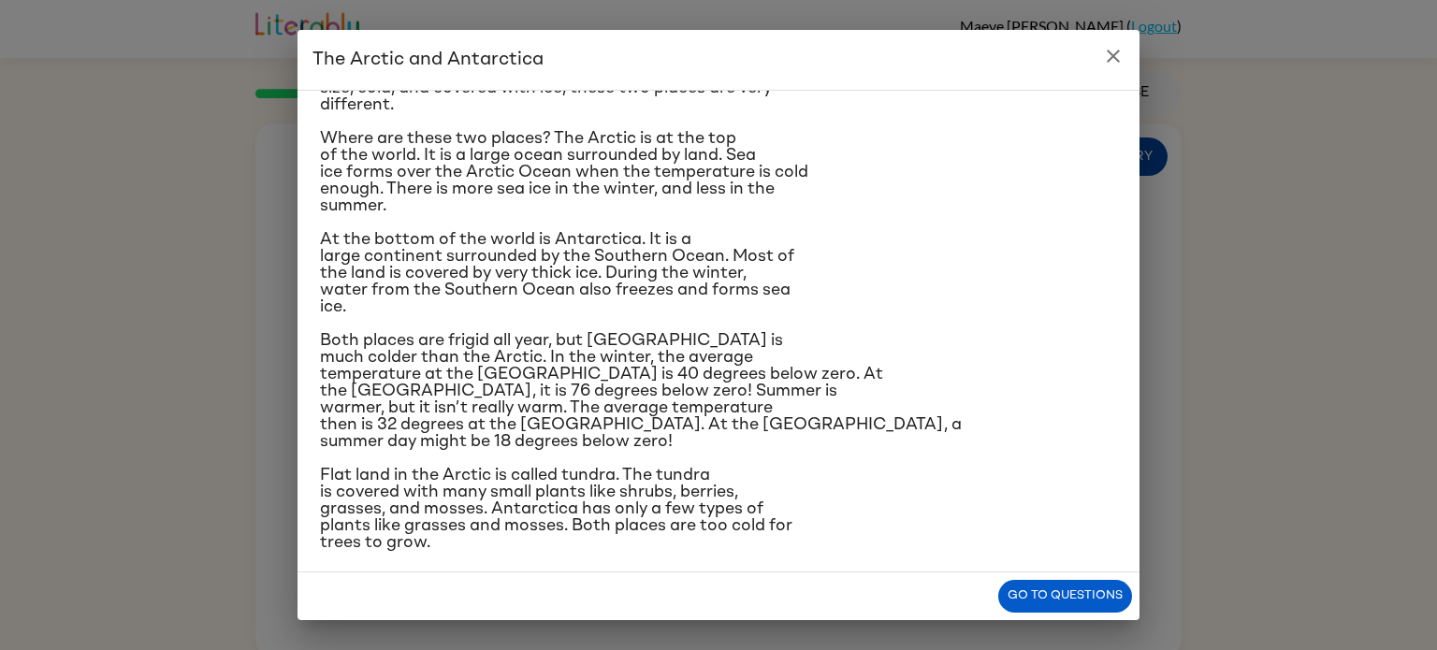
scroll to position [105, 0]
click at [1088, 597] on button "Go to questions" at bounding box center [1065, 596] width 134 height 33
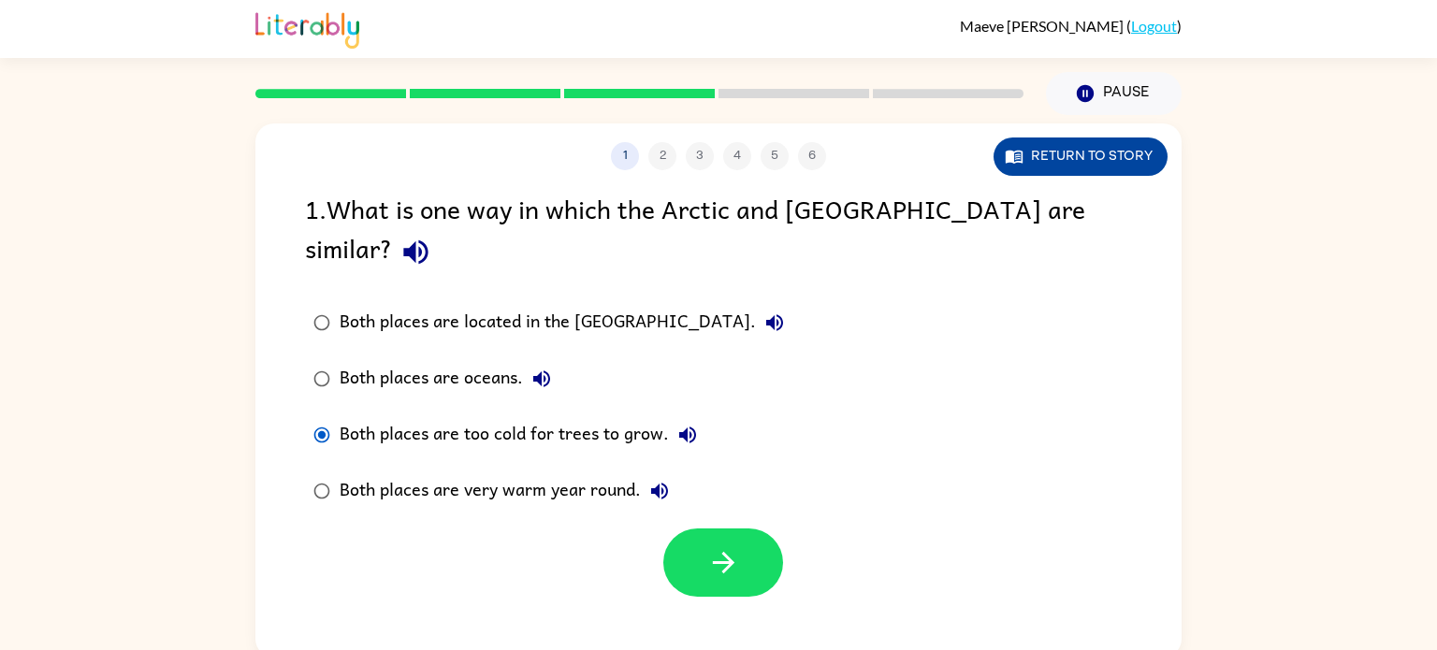
click at [1104, 161] on button "Return to story" at bounding box center [1081, 157] width 174 height 38
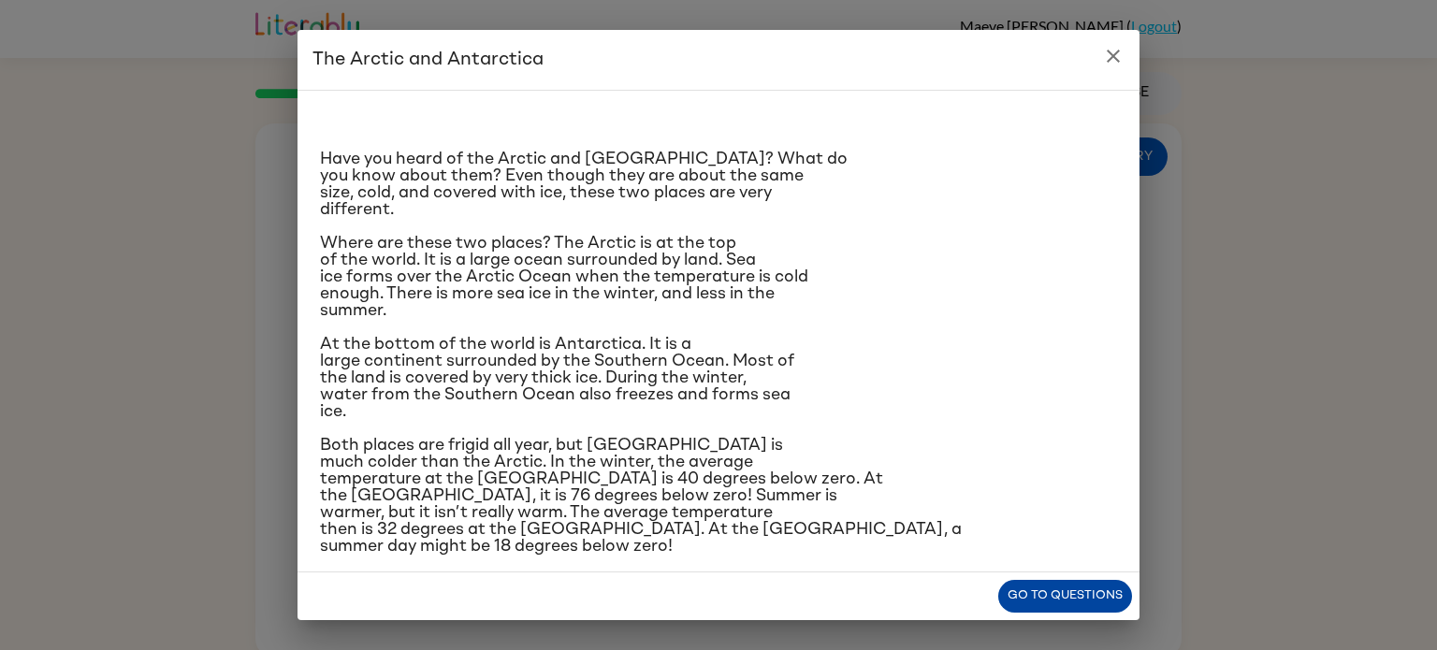
click at [1037, 612] on button "Go to questions" at bounding box center [1065, 596] width 134 height 33
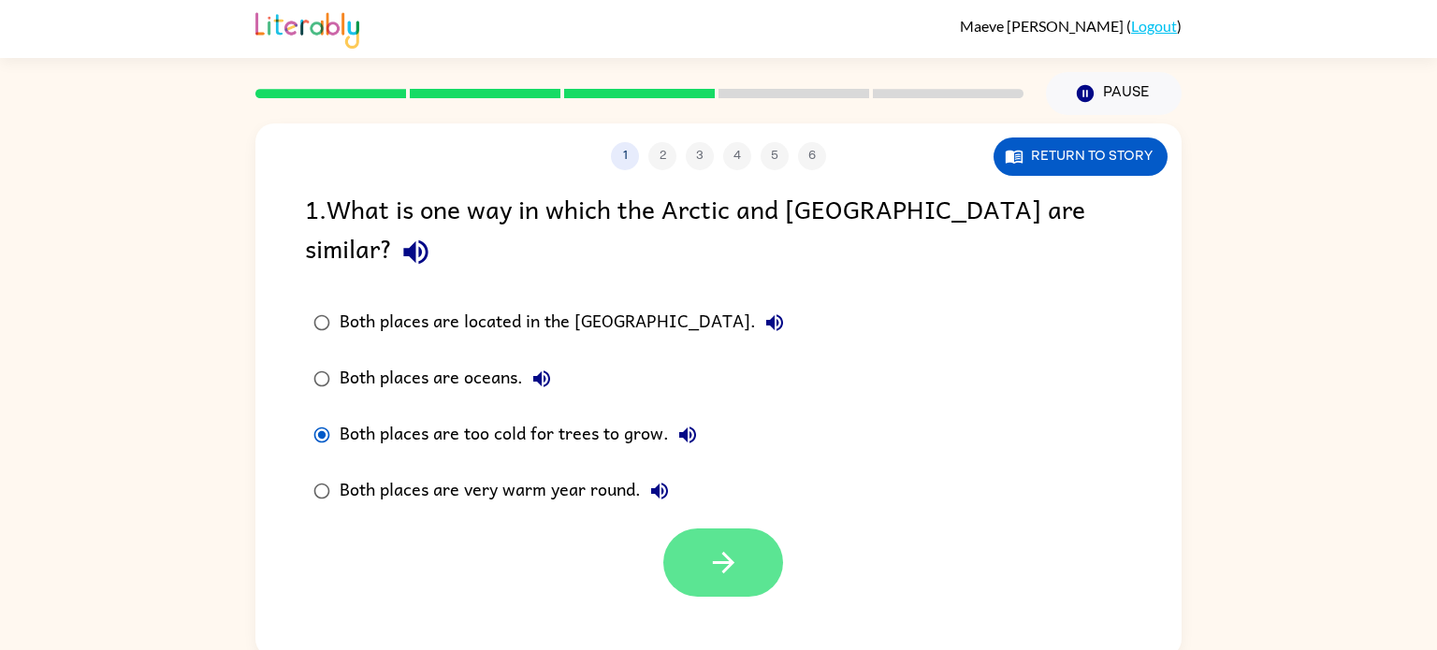
click at [748, 547] on button "button" at bounding box center [723, 563] width 120 height 68
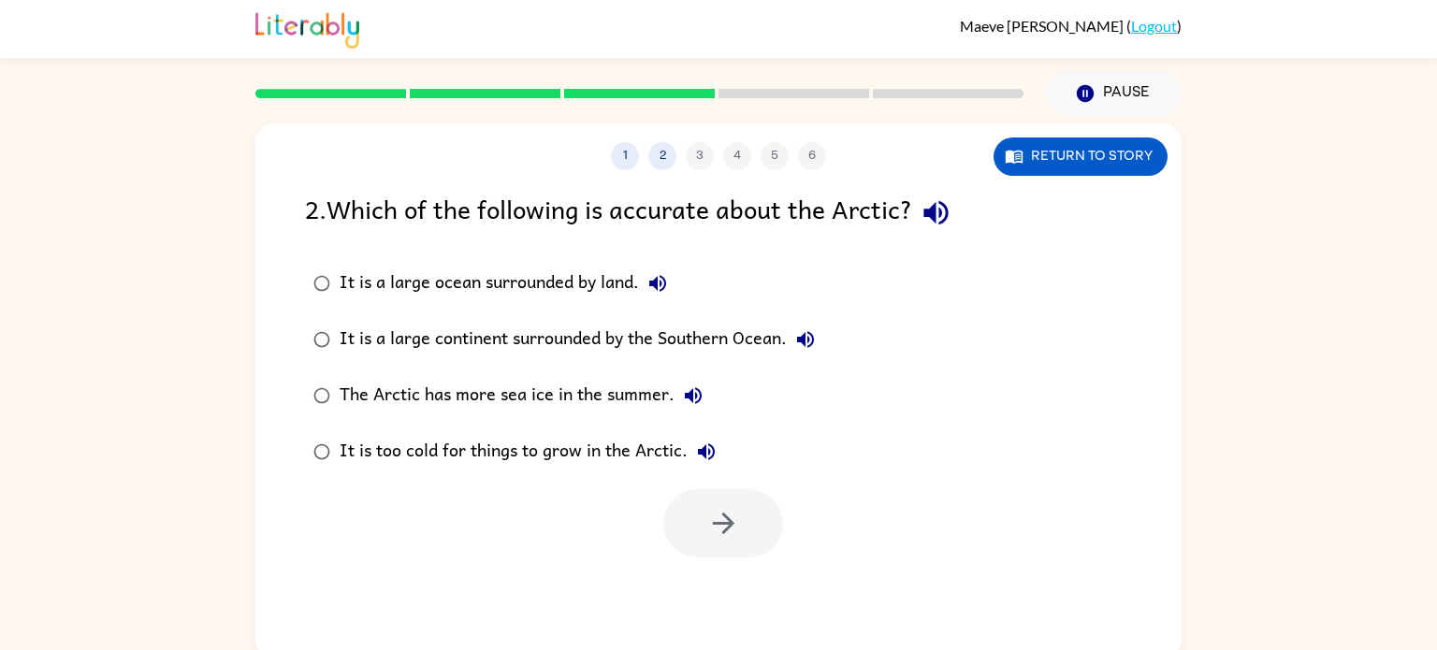
click at [348, 314] on label "It is a large continent surrounded by the Southern Ocean." at bounding box center [564, 340] width 539 height 56
click at [703, 536] on button "button" at bounding box center [723, 523] width 120 height 68
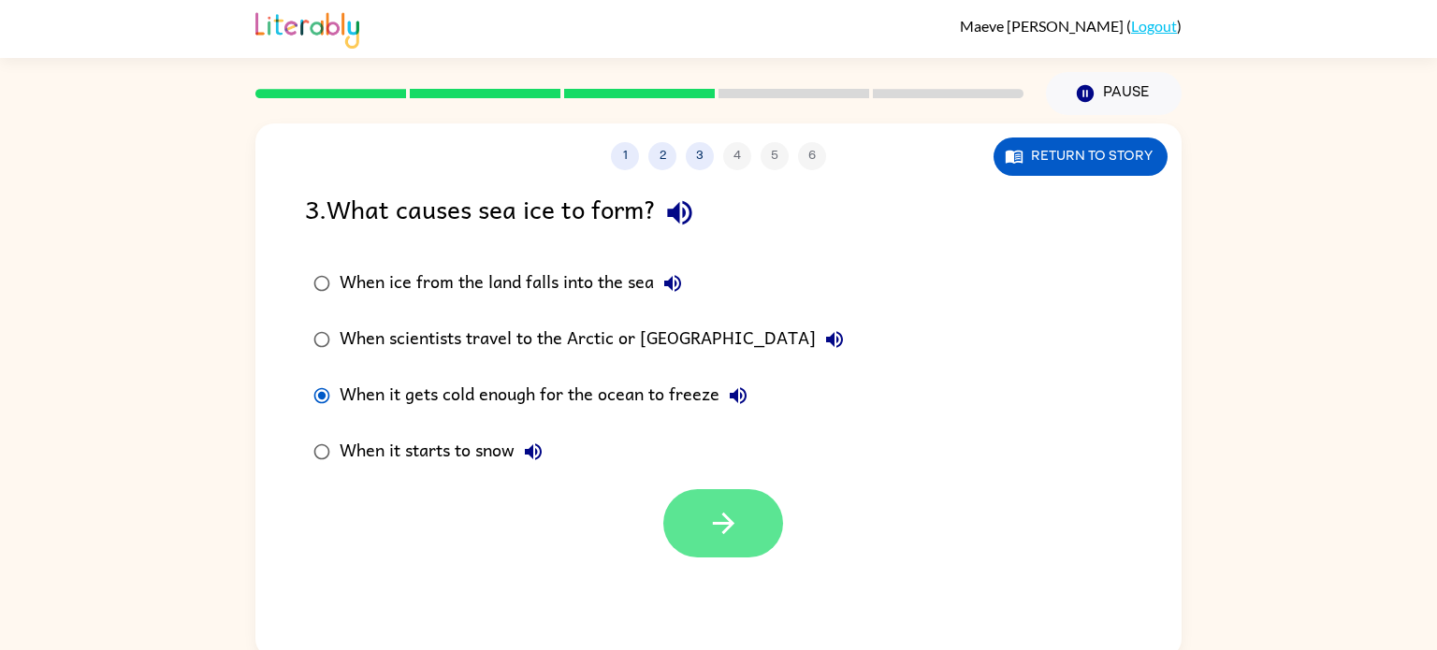
click at [704, 527] on button "button" at bounding box center [723, 523] width 120 height 68
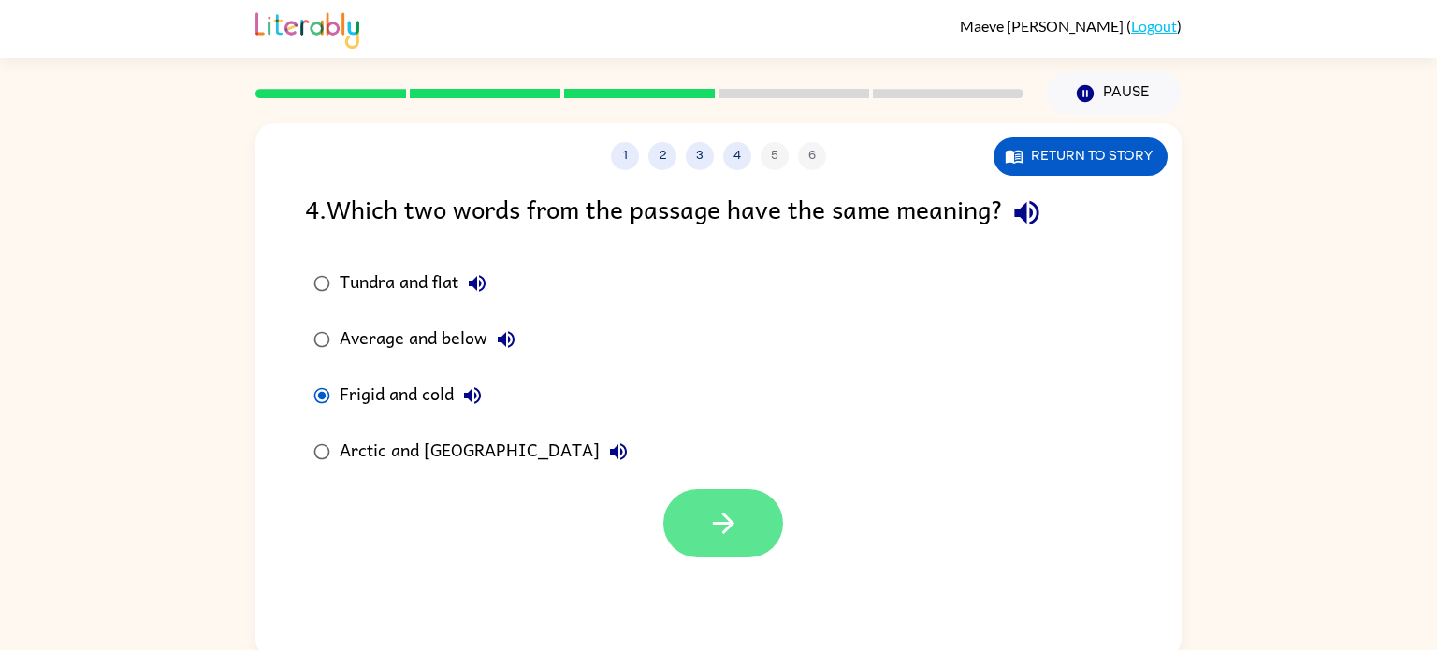
click at [745, 552] on button "button" at bounding box center [723, 523] width 120 height 68
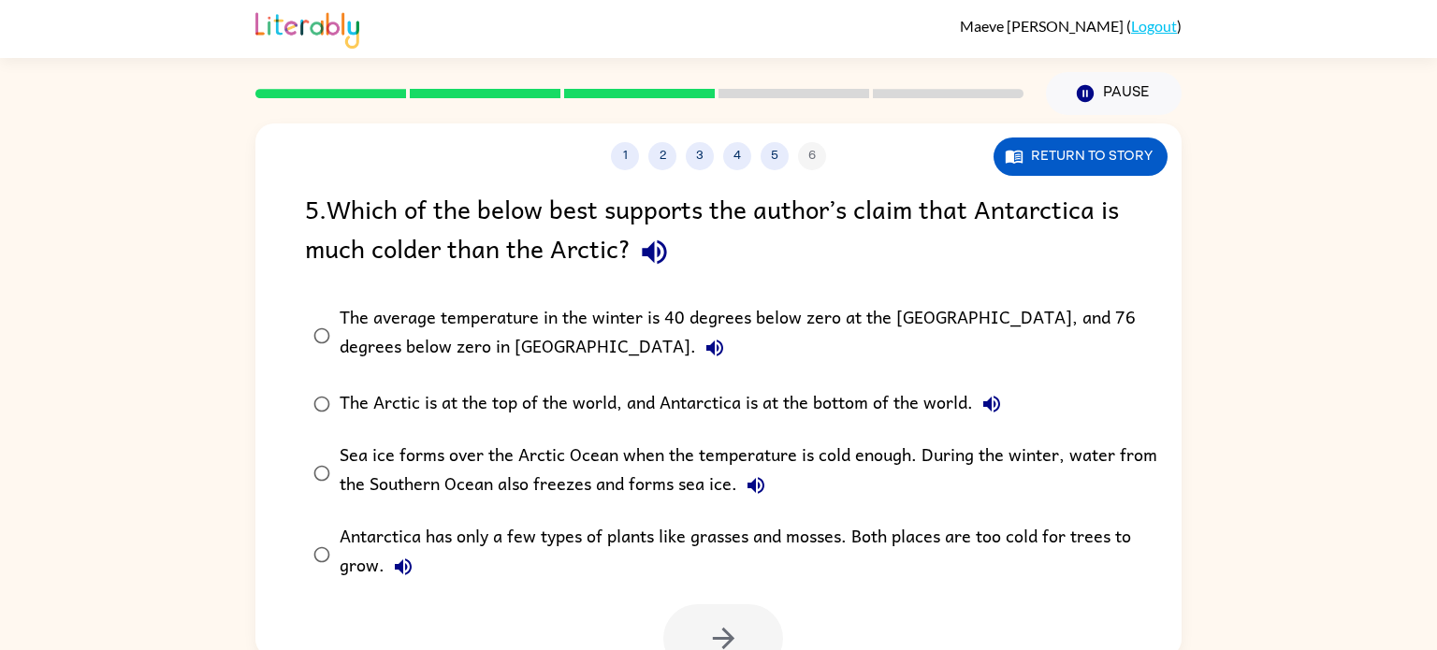
click at [704, 348] on icon "button" at bounding box center [715, 348] width 22 height 22
click at [696, 638] on button "button" at bounding box center [723, 638] width 120 height 68
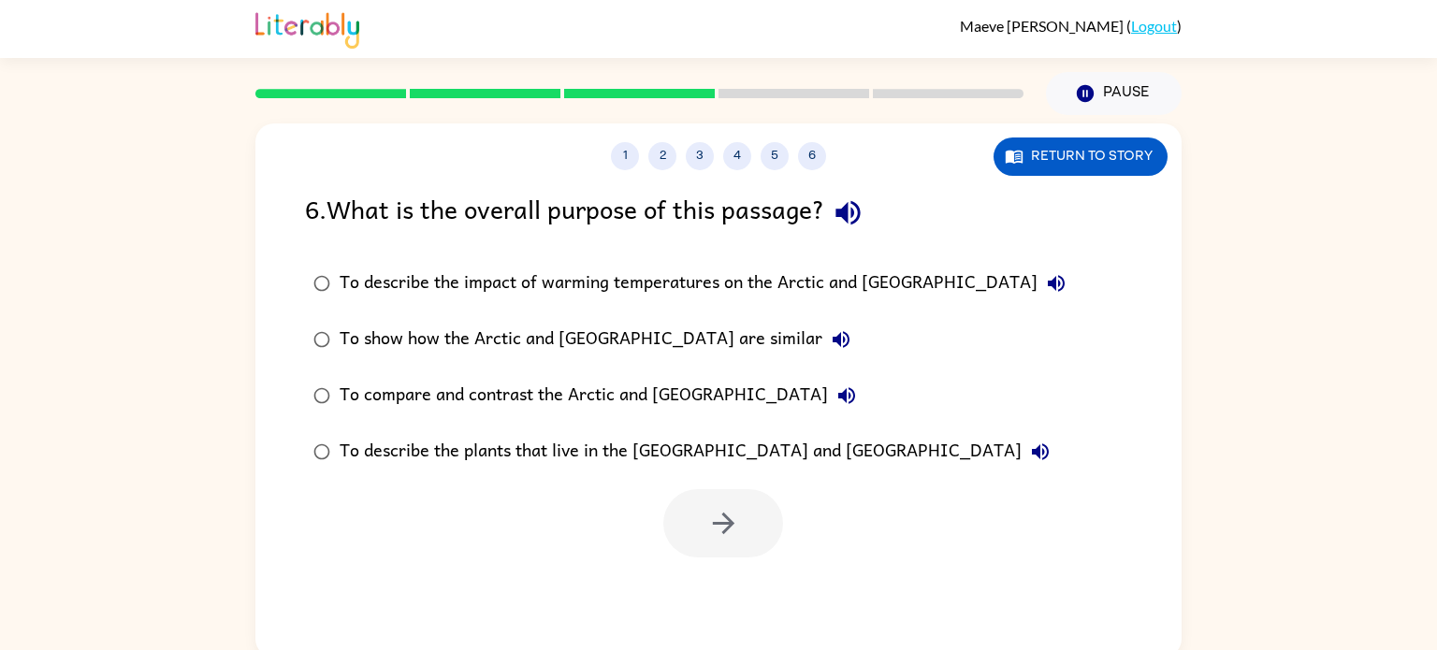
scroll to position [7, 0]
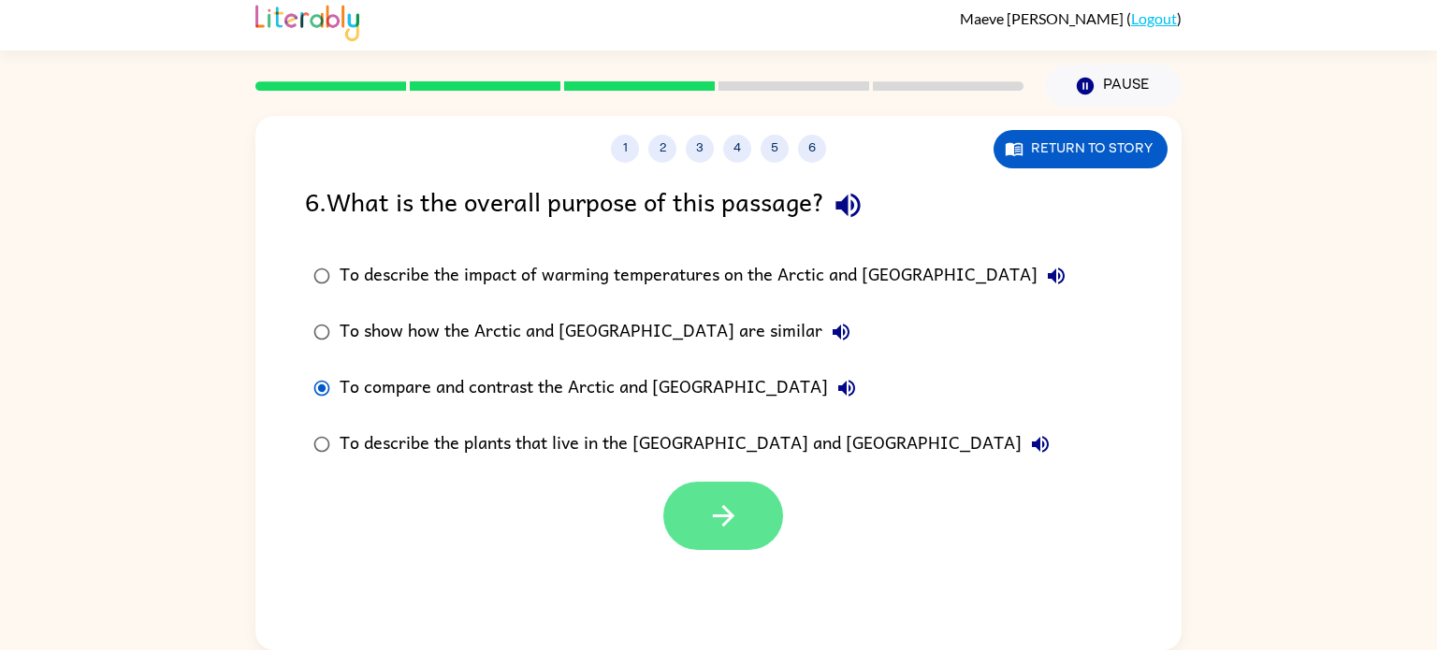
click at [707, 533] on button "button" at bounding box center [723, 516] width 120 height 68
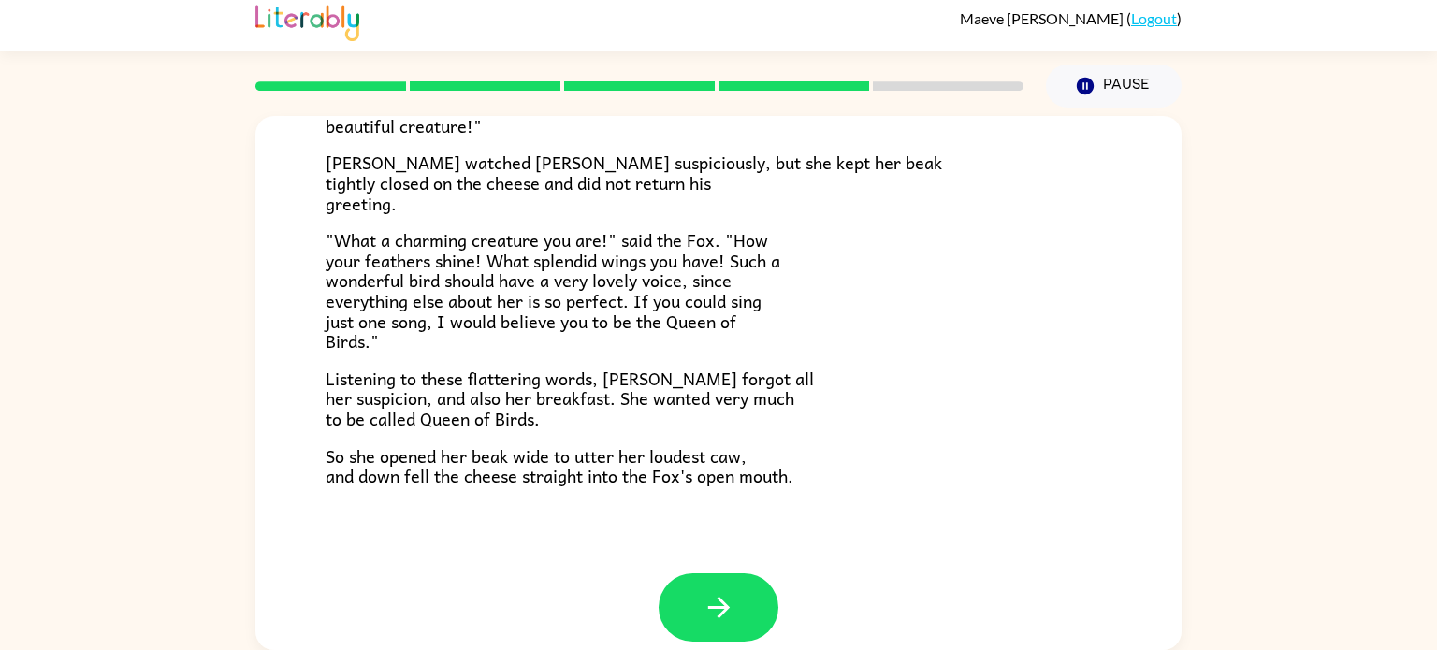
scroll to position [368, 0]
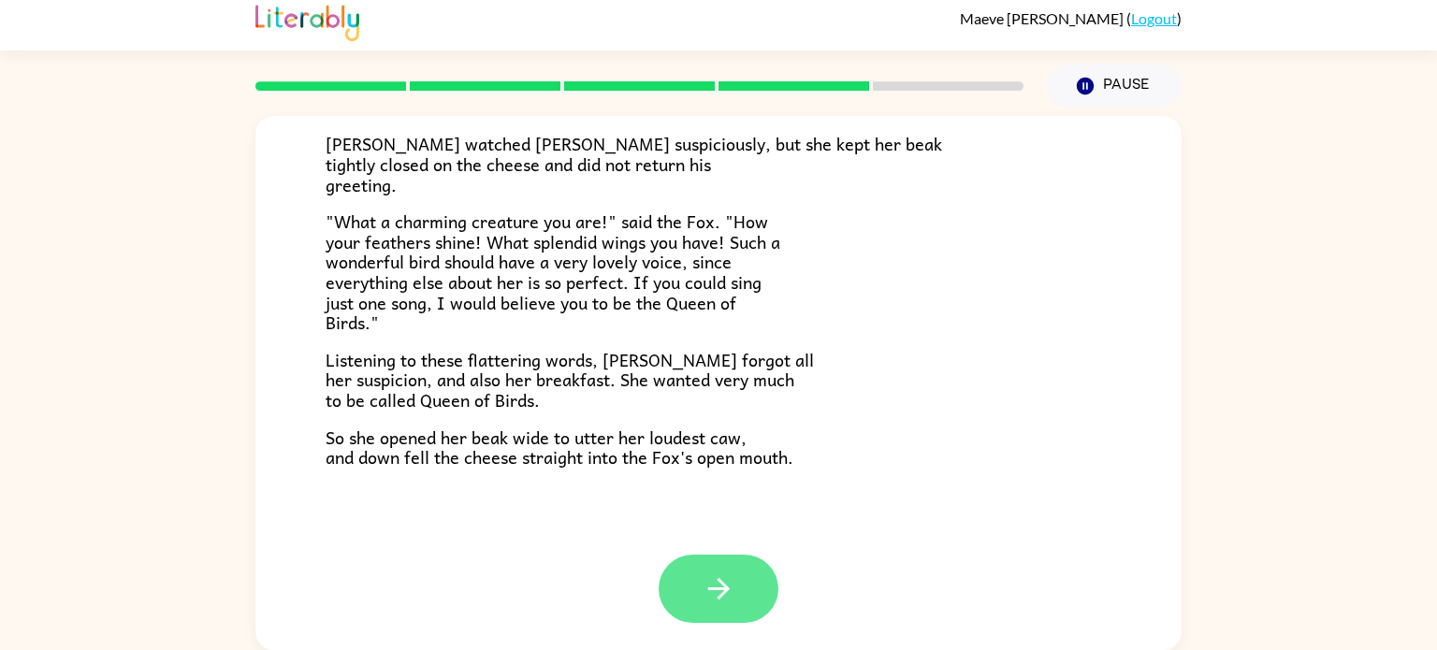
click at [709, 575] on icon "button" at bounding box center [719, 589] width 33 height 33
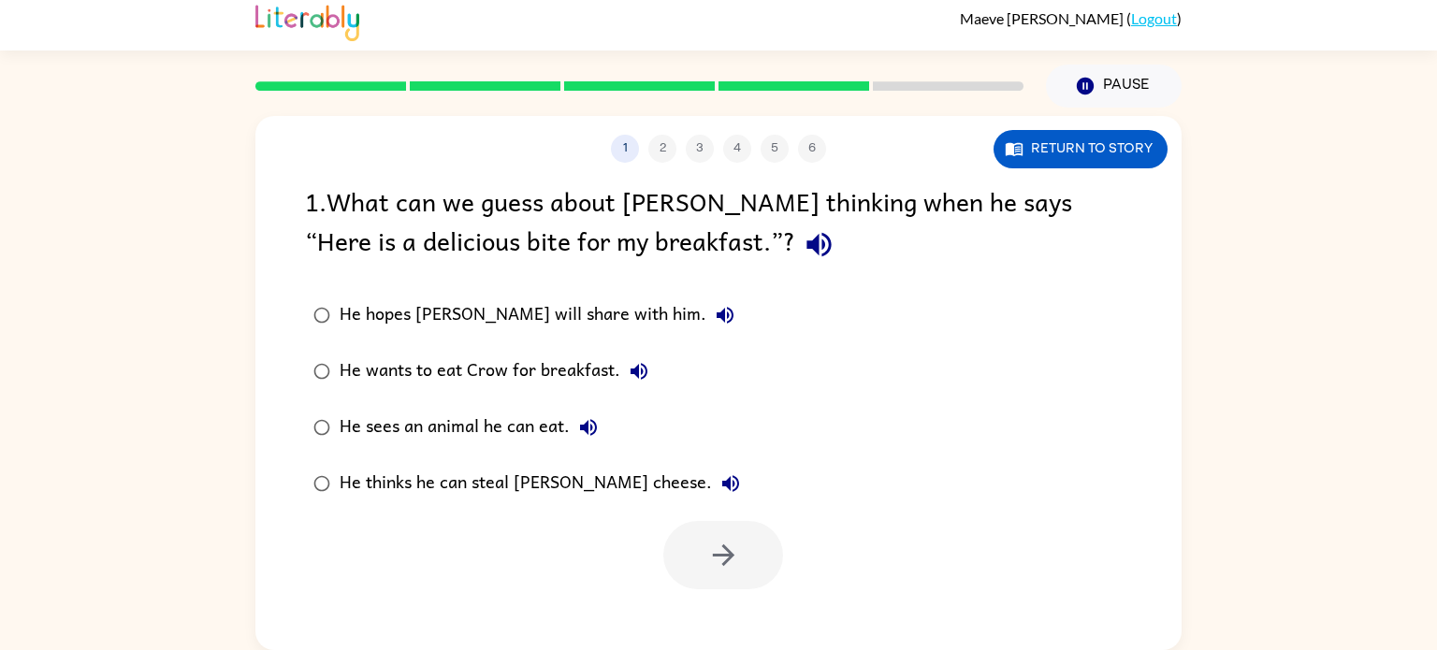
scroll to position [0, 0]
click at [1116, 162] on button "Return to story" at bounding box center [1081, 149] width 174 height 38
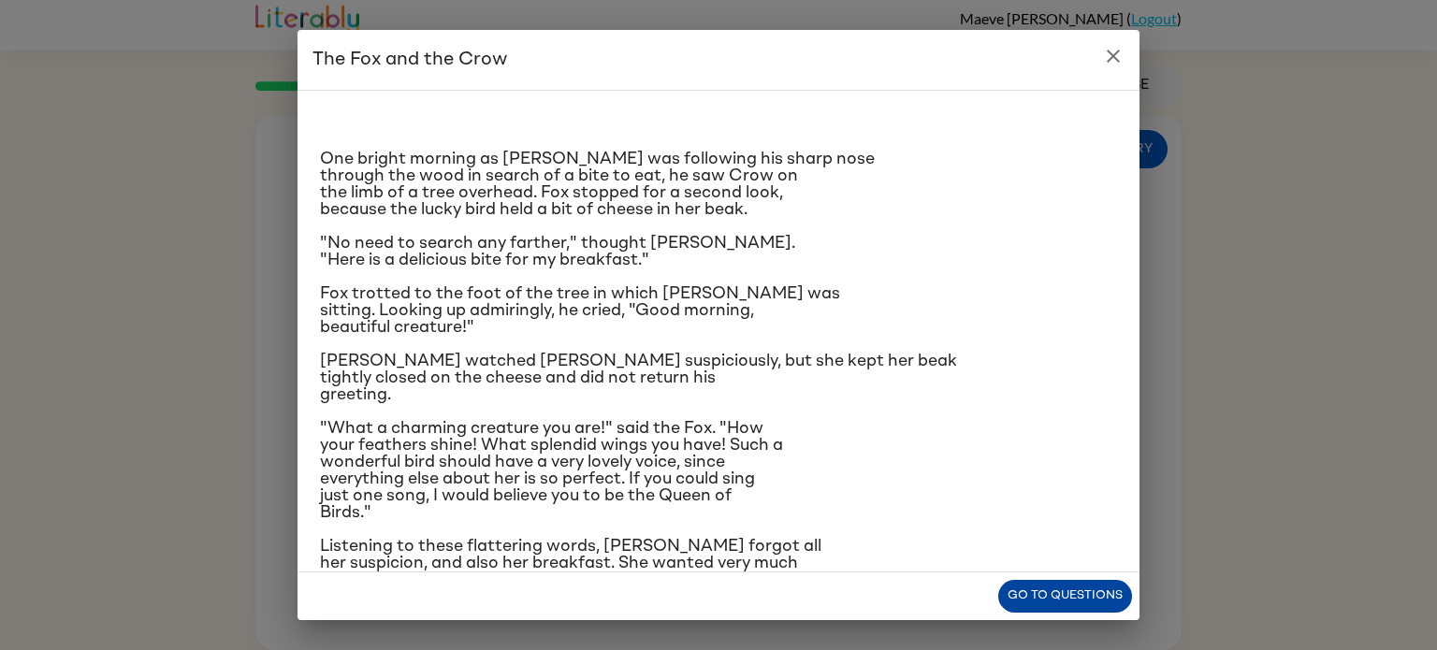
click at [1104, 598] on button "Go to questions" at bounding box center [1065, 596] width 134 height 33
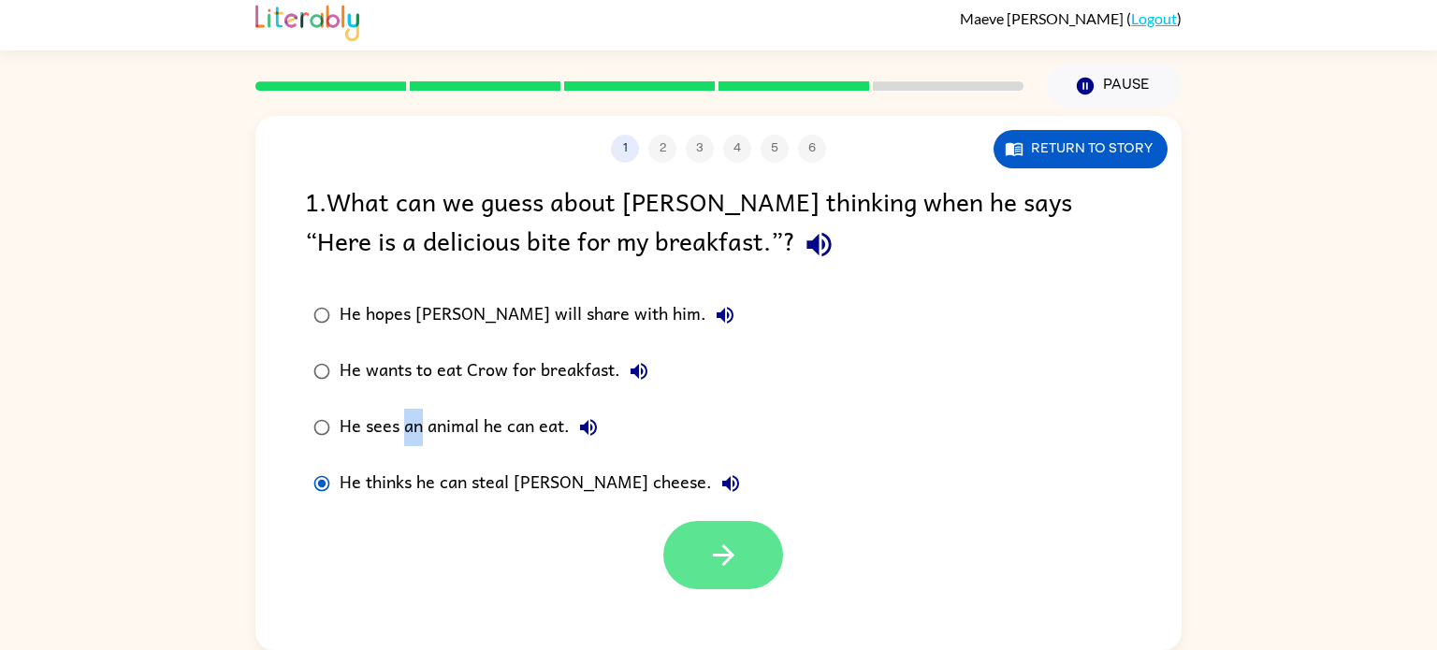
click at [707, 569] on icon "button" at bounding box center [723, 555] width 33 height 33
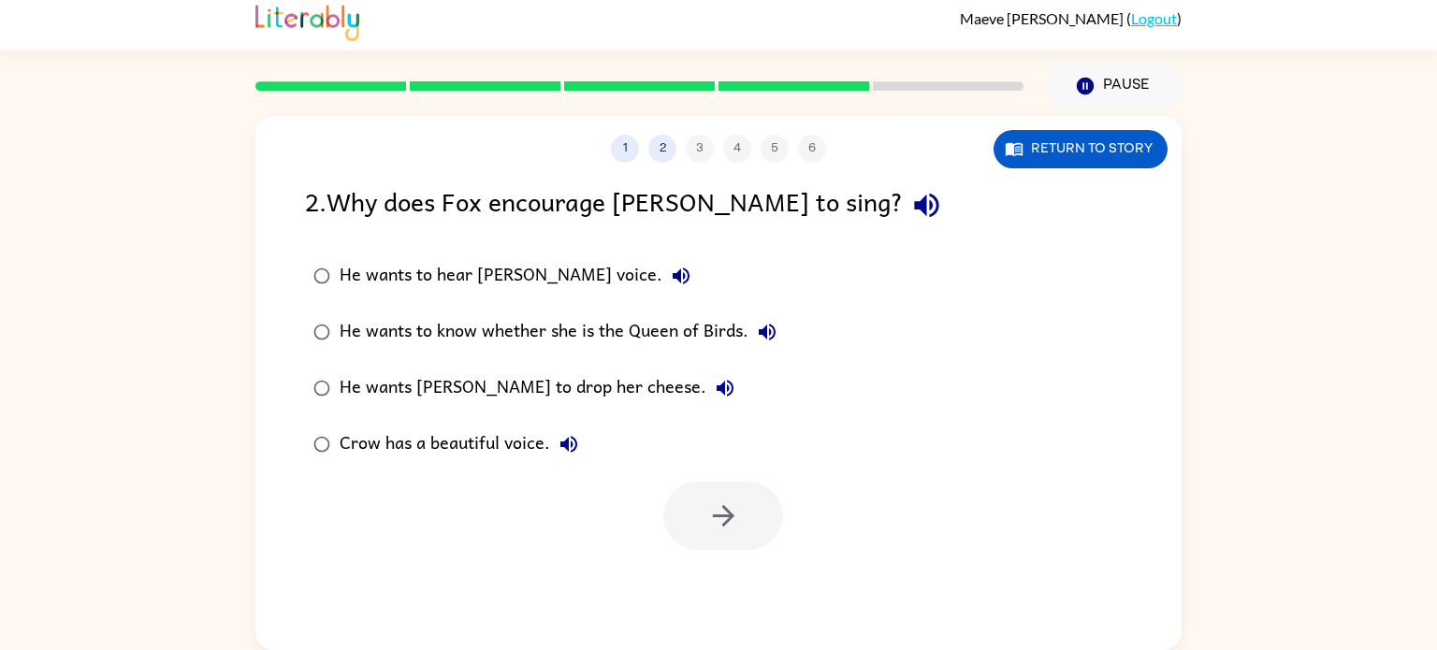
click at [355, 388] on div "He wants [PERSON_NAME] to drop her cheese." at bounding box center [542, 388] width 404 height 37
click at [726, 537] on button "button" at bounding box center [723, 516] width 120 height 68
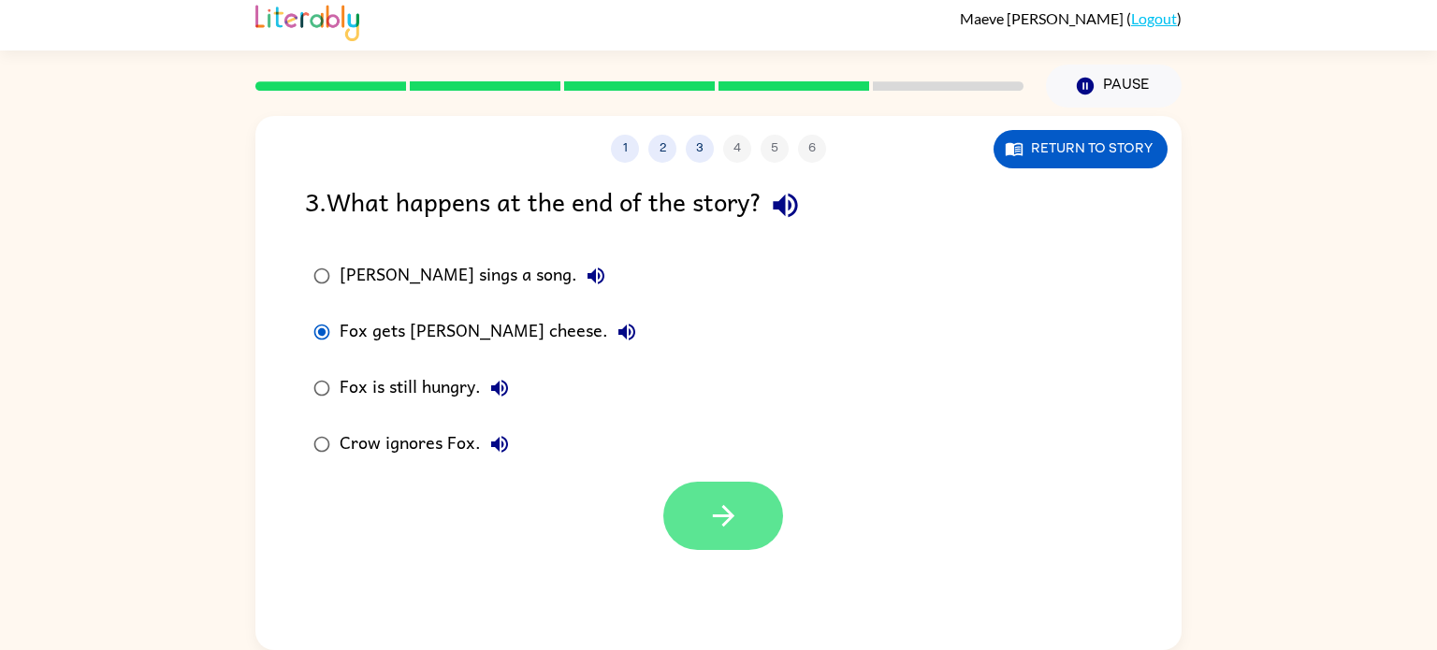
click at [725, 530] on icon "button" at bounding box center [723, 516] width 33 height 33
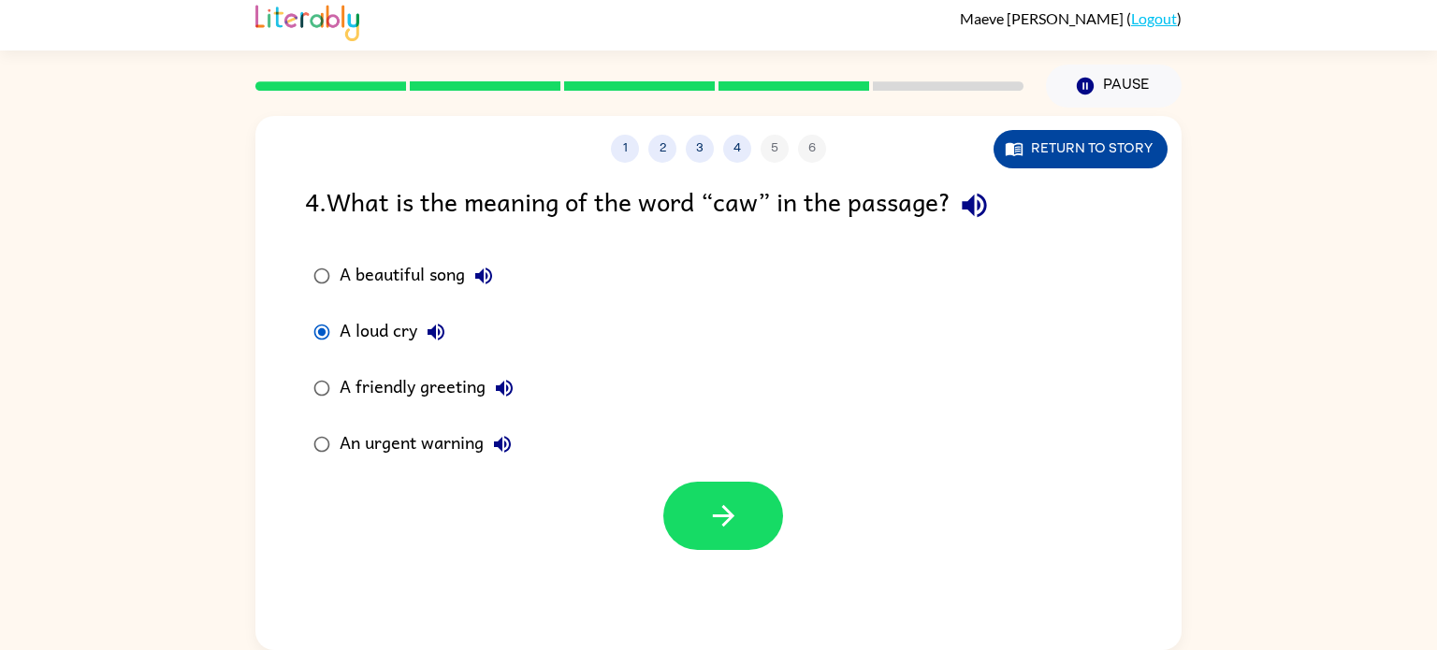
click at [1047, 146] on button "Return to story" at bounding box center [1081, 149] width 174 height 38
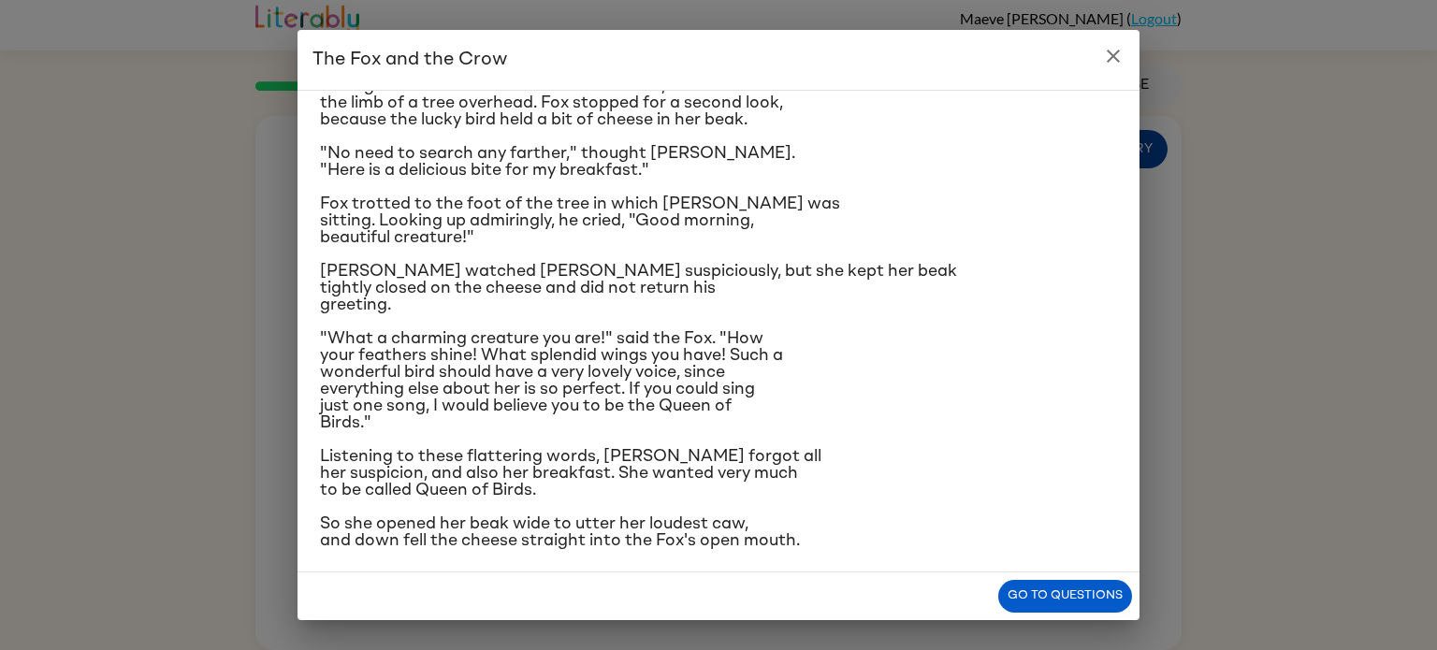
scroll to position [89, 0]
click at [1057, 611] on button "Go to questions" at bounding box center [1065, 596] width 134 height 33
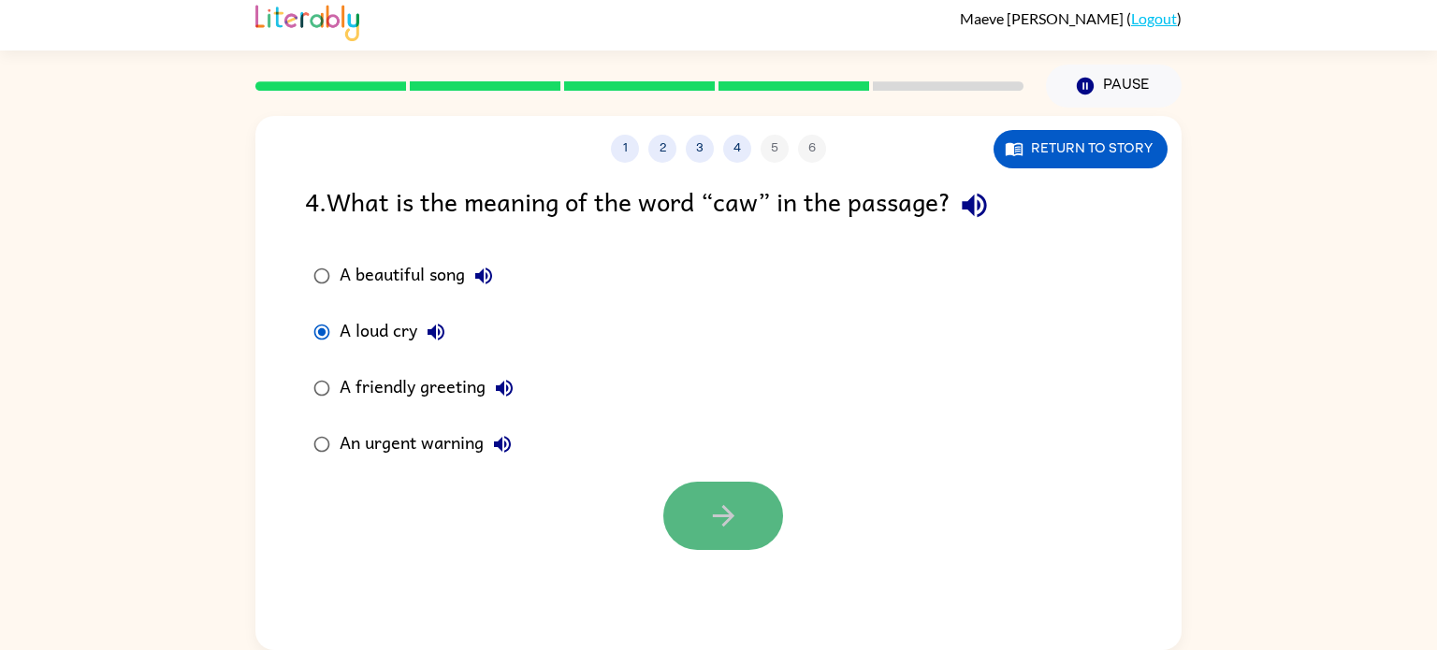
click at [734, 539] on button "button" at bounding box center [723, 516] width 120 height 68
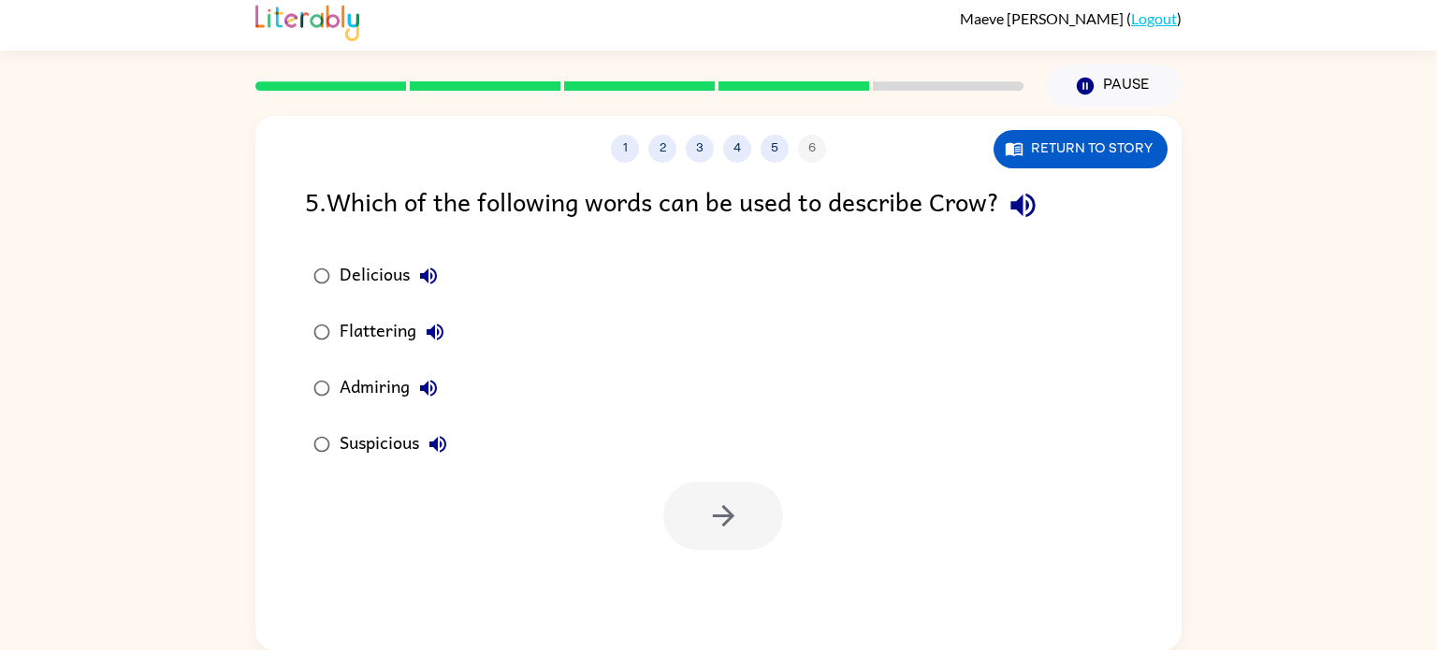
click at [352, 418] on label "Suspicious" at bounding box center [380, 444] width 171 height 56
click at [700, 522] on button "button" at bounding box center [723, 516] width 120 height 68
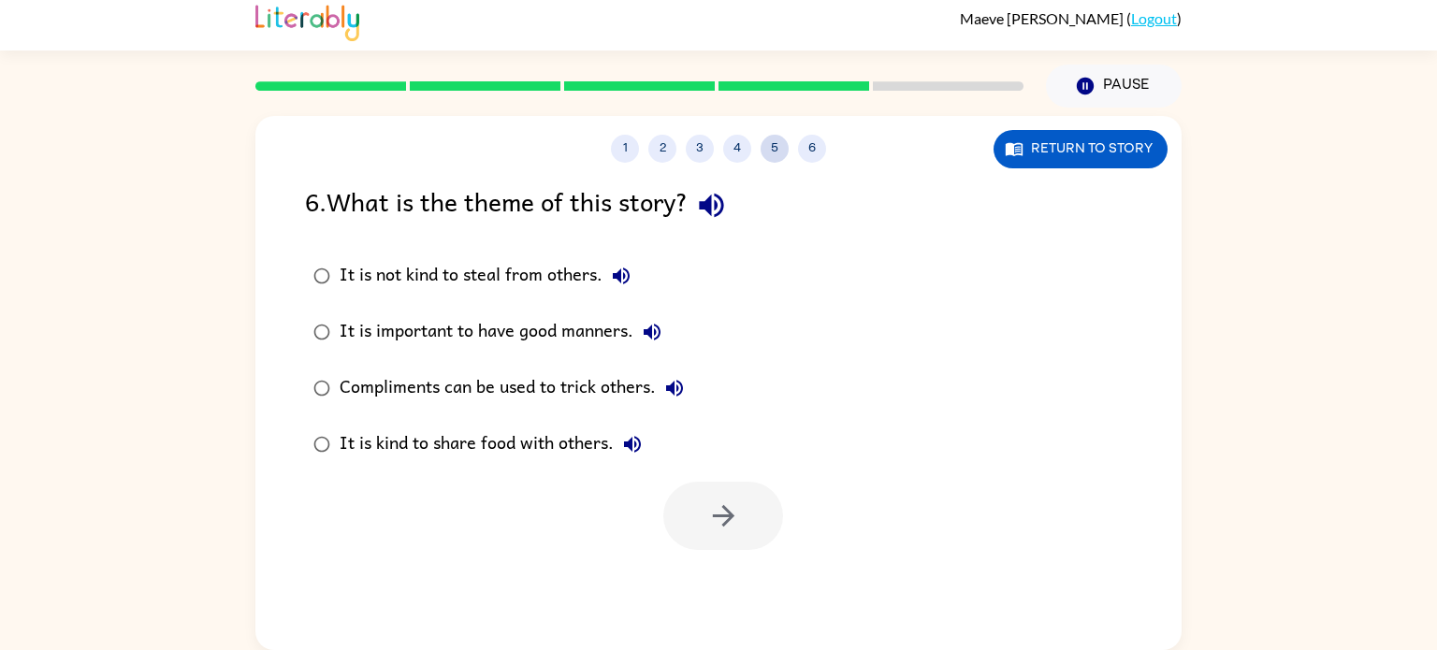
click at [775, 148] on button "5" at bounding box center [775, 149] width 28 height 28
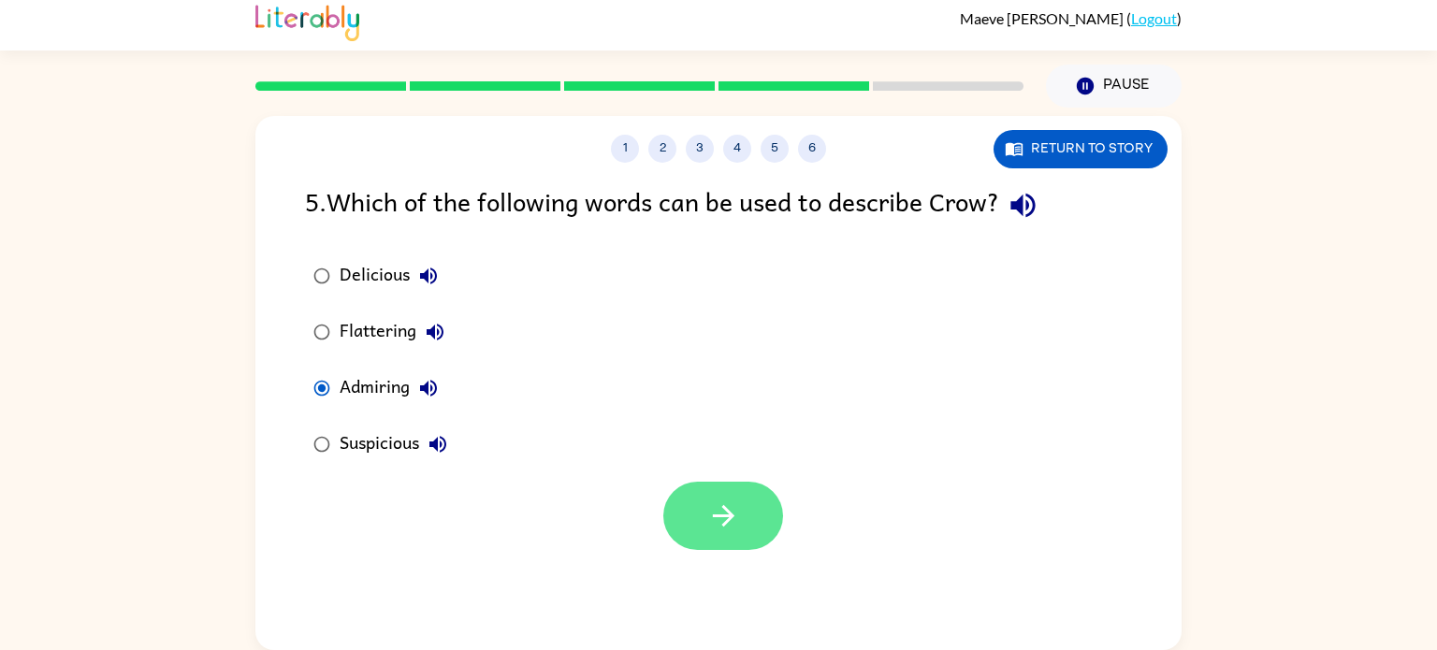
click at [690, 513] on button "button" at bounding box center [723, 516] width 120 height 68
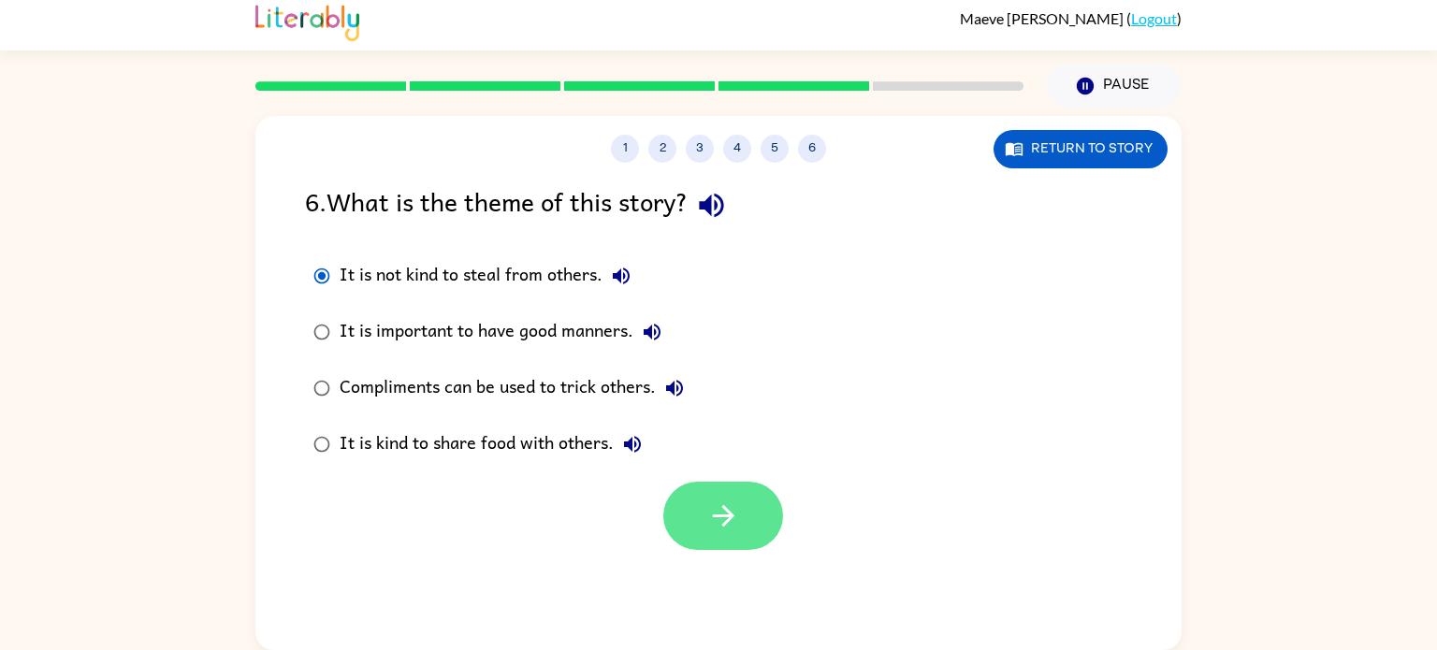
click at [733, 518] on icon "button" at bounding box center [723, 516] width 33 height 33
